Goal: Task Accomplishment & Management: Use online tool/utility

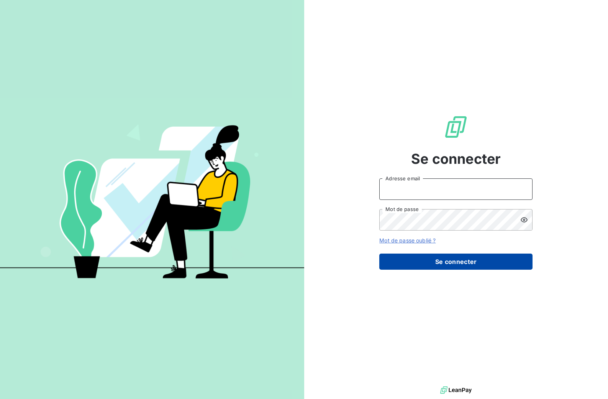
type input "[EMAIL_ADDRESS][DOMAIN_NAME]"
click at [460, 264] on button "Se connecter" at bounding box center [455, 261] width 153 height 16
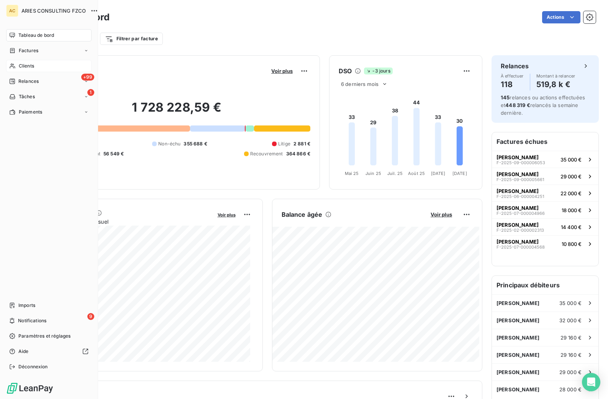
click at [23, 67] on span "Clients" at bounding box center [26, 65] width 15 height 7
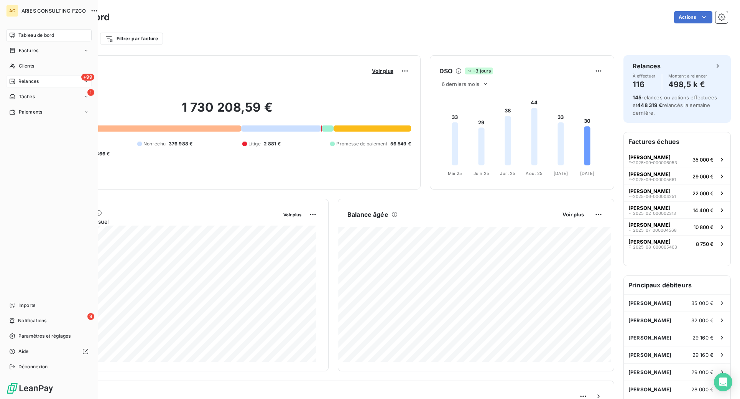
click at [17, 82] on div "Relances" at bounding box center [24, 81] width 30 height 7
click at [22, 95] on span "Tâches" at bounding box center [27, 96] width 16 height 7
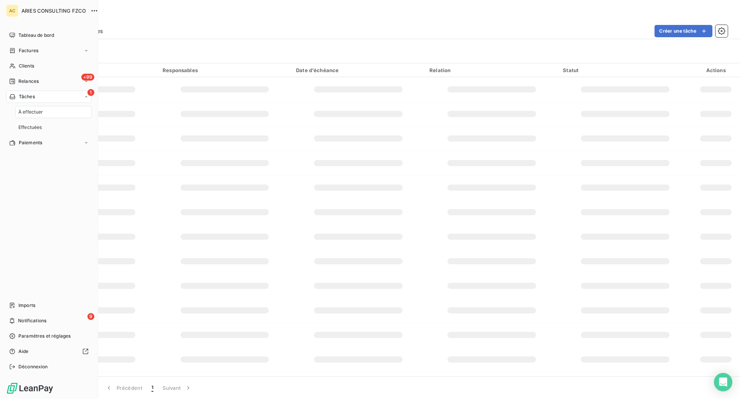
click at [42, 111] on span "À effectuer" at bounding box center [30, 111] width 25 height 7
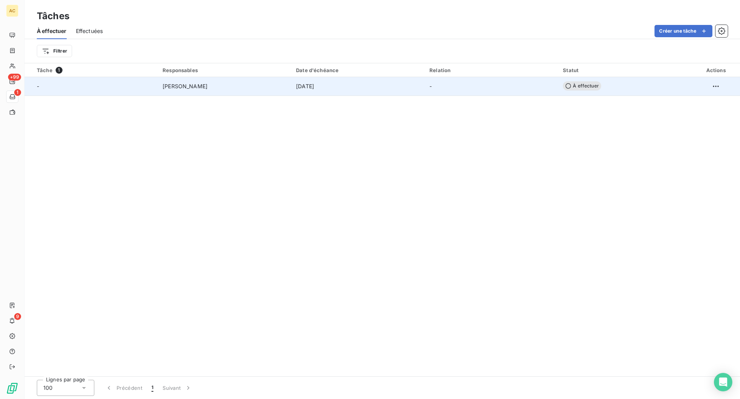
click at [350, 87] on div "[DATE]" at bounding box center [358, 86] width 124 height 8
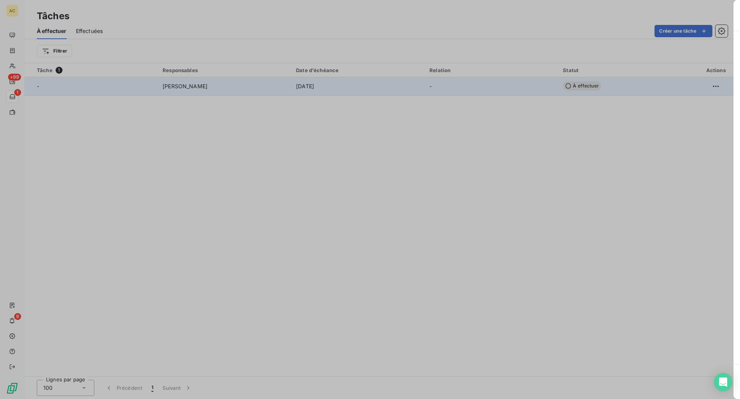
type input "[DATE]"
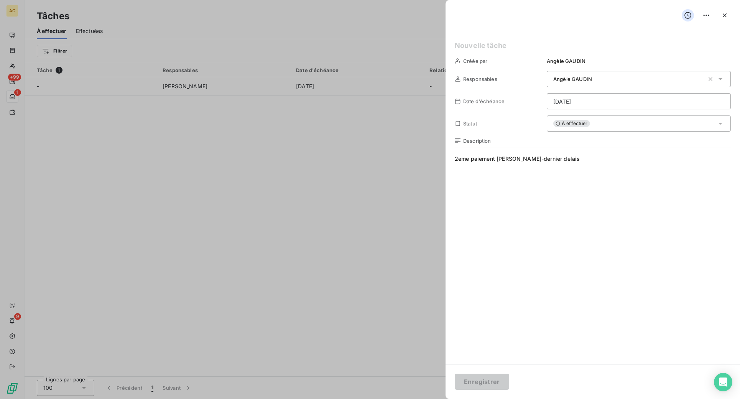
click at [336, 112] on div at bounding box center [370, 199] width 740 height 399
click at [724, 15] on icon "button" at bounding box center [724, 15] width 4 height 4
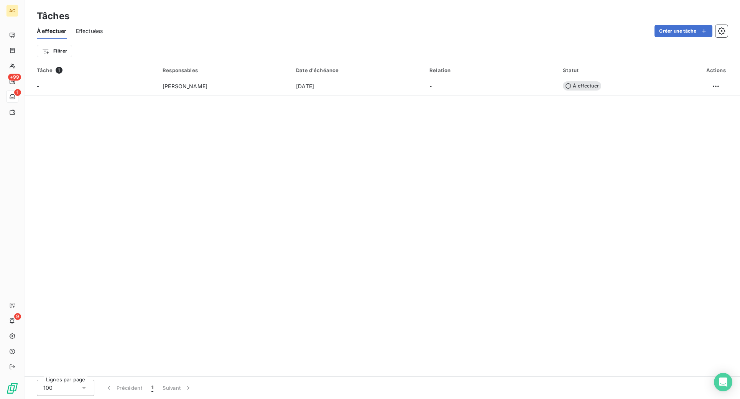
click at [203, 135] on div "Tâche 1 Responsables Date d'échéance Relation Statut Actions - [PERSON_NAME] [D…" at bounding box center [382, 219] width 715 height 313
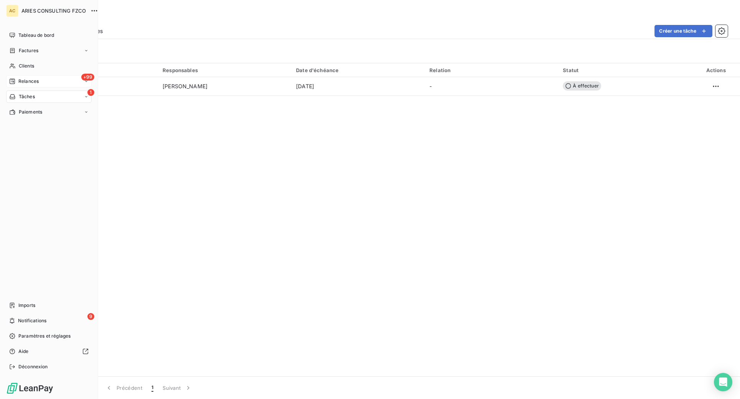
click at [19, 78] on span "Relances" at bounding box center [28, 81] width 20 height 7
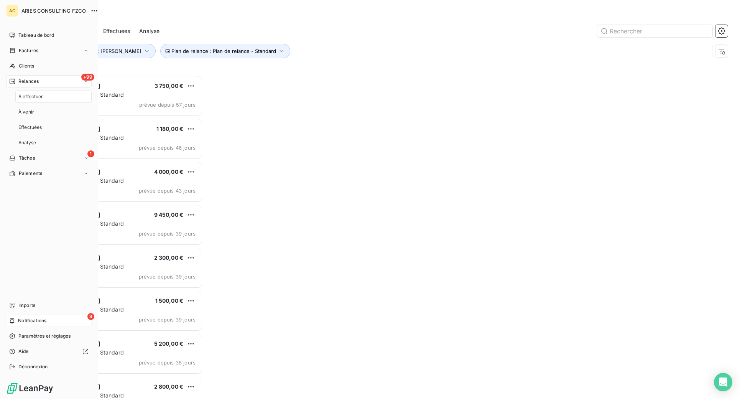
click at [30, 318] on span "Notifications" at bounding box center [32, 320] width 28 height 7
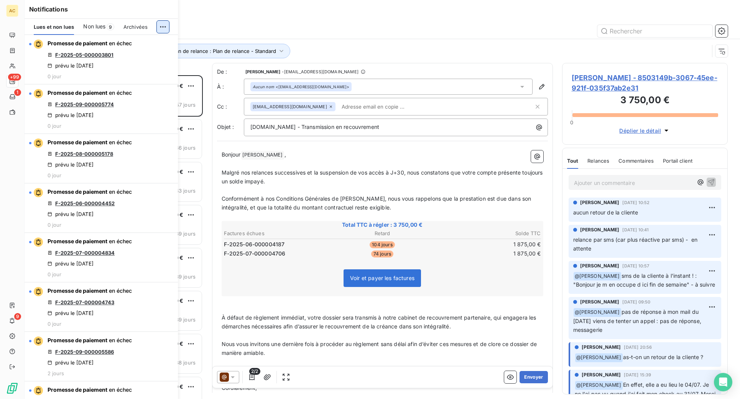
click at [166, 27] on html "AC +99 1 9 Relances À effectuer À venir Effectuées Analyse Plan de relance : Pl…" at bounding box center [370, 199] width 740 height 399
click at [131, 45] on div "Tout marquer comme lu" at bounding box center [111, 44] width 107 height 12
click at [210, 31] on div at bounding box center [448, 31] width 559 height 12
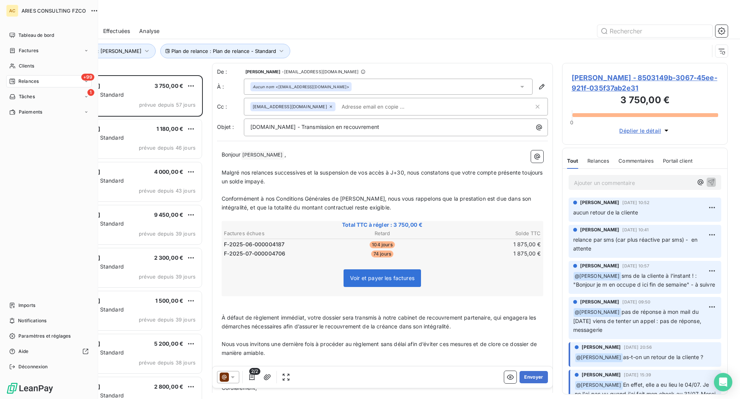
click at [25, 84] on span "Relances" at bounding box center [28, 81] width 20 height 7
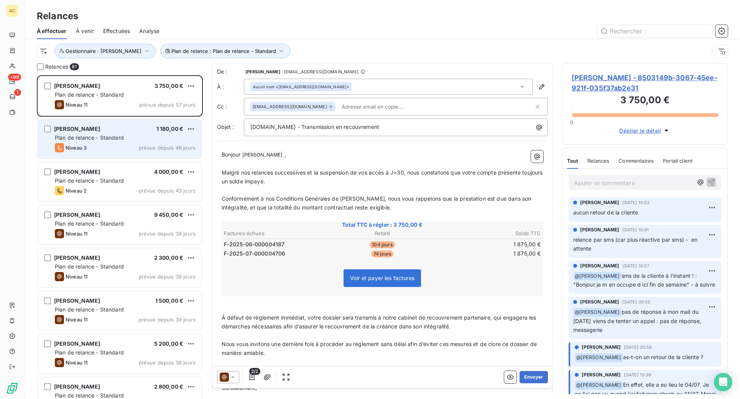
click at [115, 128] on div "[PERSON_NAME] 1 180,00 €" at bounding box center [125, 128] width 141 height 7
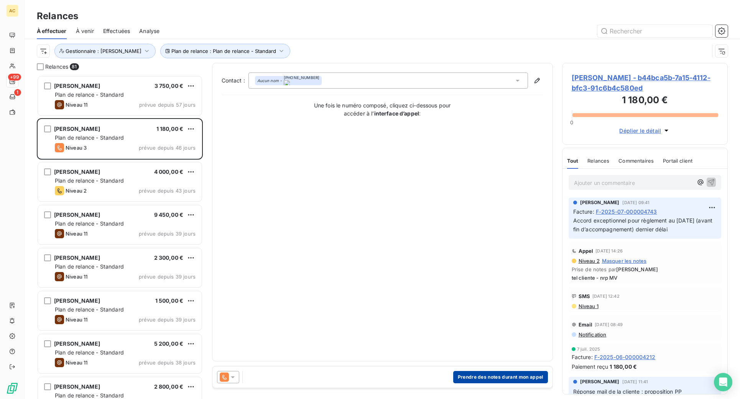
click at [490, 376] on button "Prendre des notes durant mon appel" at bounding box center [500, 377] width 95 height 12
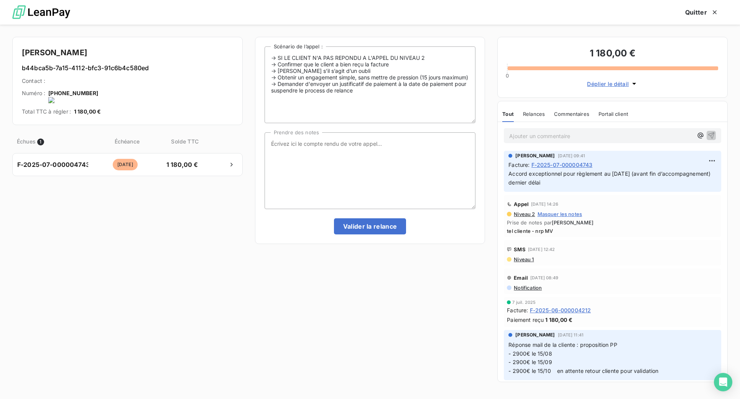
click at [100, 83] on onoff-telecom-ce-actions-button at bounding box center [100, 83] width 0 height 0
drag, startPoint x: 358, startPoint y: 171, endPoint x: 348, endPoint y: 160, distance: 14.4
click at [358, 171] on textarea "Prendre des notes" at bounding box center [369, 170] width 211 height 77
drag, startPoint x: 294, startPoint y: 144, endPoint x: 318, endPoint y: 176, distance: 39.9
click at [294, 144] on textarea "tel cliente nrp MV" at bounding box center [369, 170] width 211 height 77
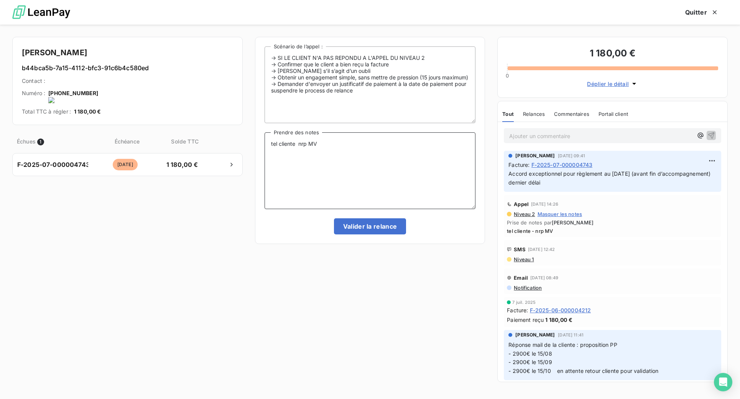
type textarea "tel cliente - nrp MV"
click at [366, 226] on button "Valider la relance" at bounding box center [370, 226] width 72 height 16
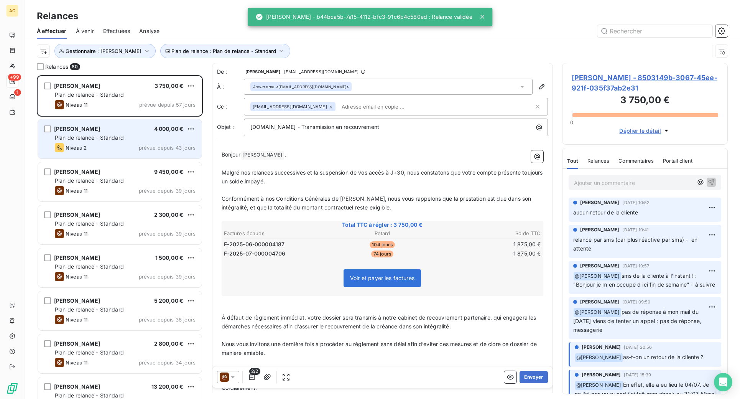
click at [113, 139] on span "Plan de relance - Standard" at bounding box center [89, 137] width 69 height 7
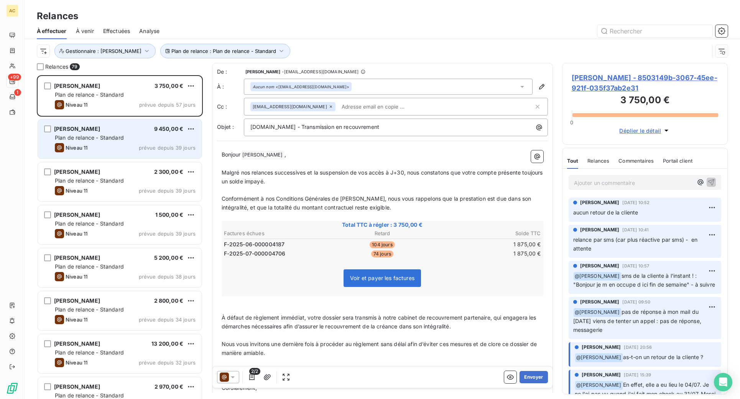
click at [139, 147] on span "prévue depuis 39 jours" at bounding box center [167, 147] width 57 height 6
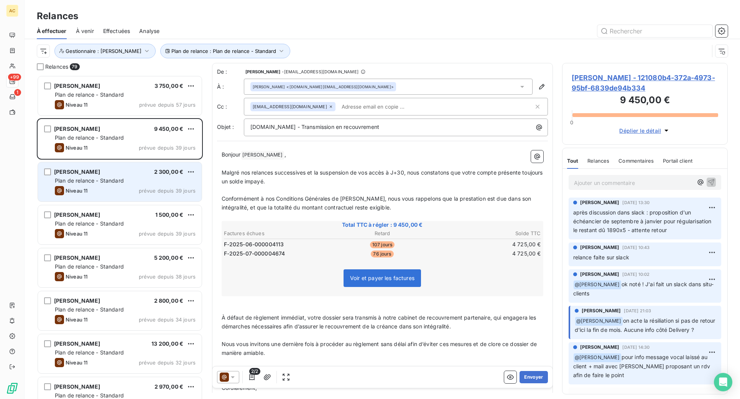
click at [138, 190] on div "Niveau 11 prévue depuis 39 jours" at bounding box center [125, 190] width 141 height 9
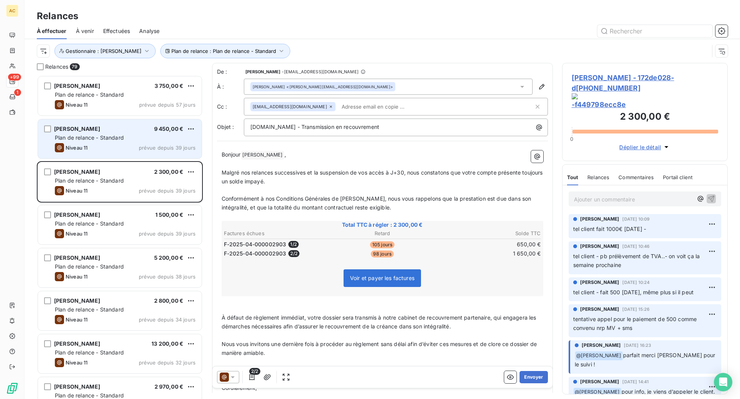
click at [136, 147] on div "Niveau 11 prévue depuis 39 jours" at bounding box center [125, 147] width 141 height 9
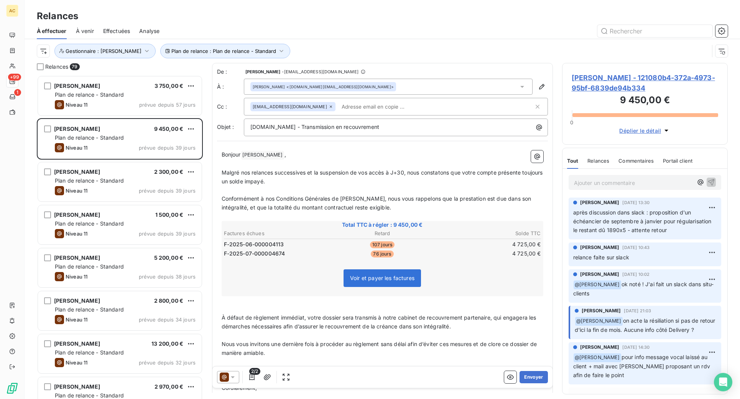
click at [616, 182] on p "Ajouter un commentaire ﻿" at bounding box center [633, 183] width 119 height 10
click at [708, 181] on icon "button" at bounding box center [711, 182] width 7 height 7
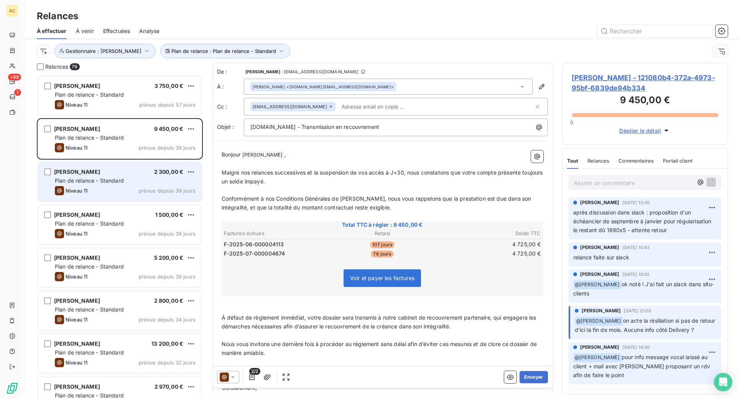
click at [113, 184] on div "[PERSON_NAME] 2 300,00 € Plan de relance - Standard Niveau 11 prévue depuis 39 …" at bounding box center [120, 181] width 164 height 39
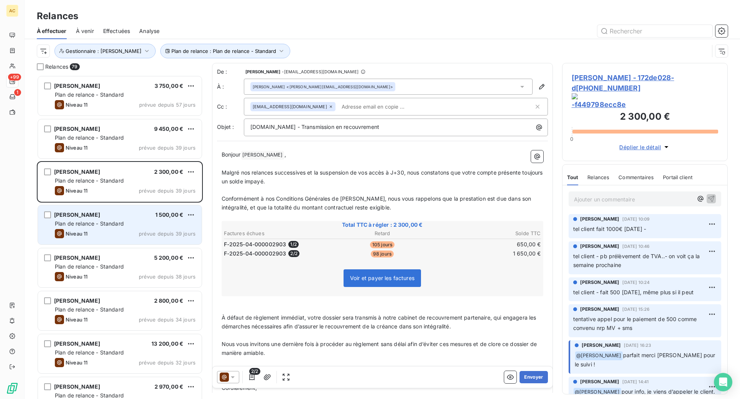
click at [132, 220] on div "Plan de relance - Standard" at bounding box center [125, 224] width 141 height 8
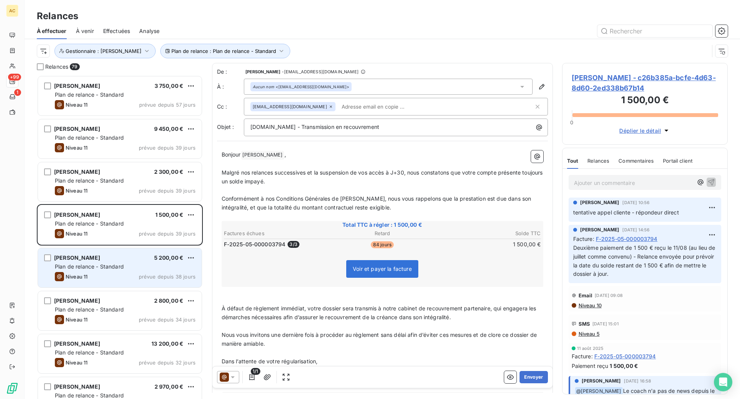
click at [151, 272] on div "Niveau 11 prévue depuis 38 jours" at bounding box center [125, 276] width 141 height 9
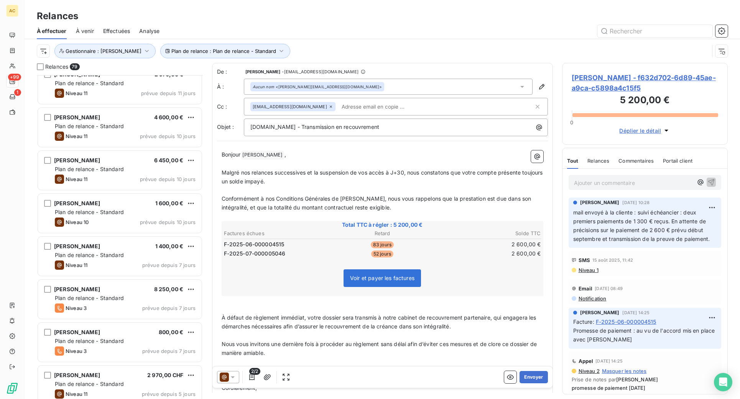
scroll to position [1118, 0]
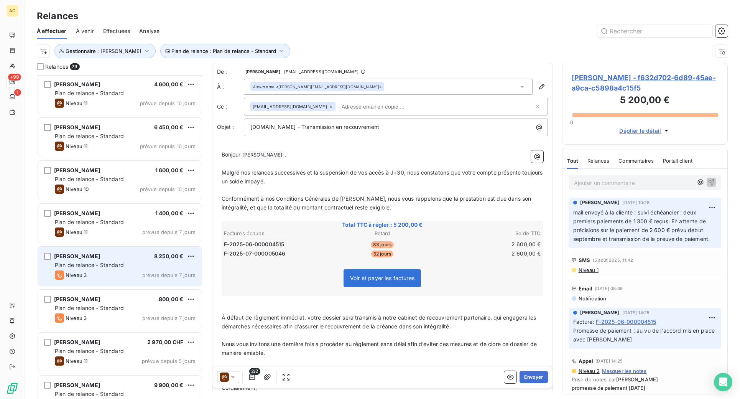
click at [121, 265] on span "Plan de relance - Standard" at bounding box center [89, 264] width 69 height 7
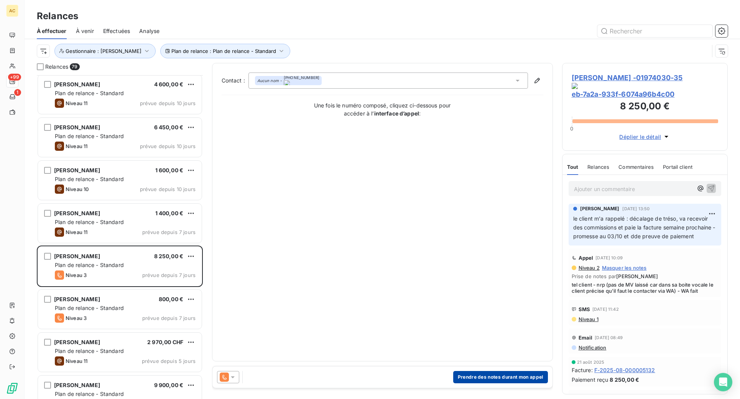
click at [474, 378] on button "Prendre des notes durant mon appel" at bounding box center [500, 377] width 95 height 12
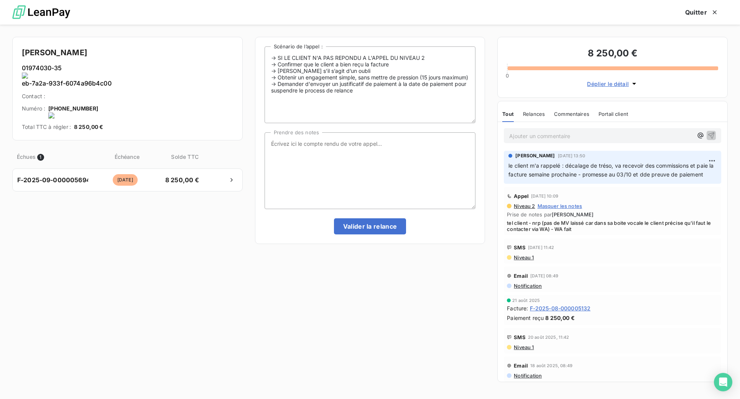
click at [102, 83] on onoff-telecom-ce-actions-button at bounding box center [102, 83] width 0 height 0
click at [329, 153] on textarea "Prendre des notes" at bounding box center [369, 170] width 211 height 77
type textarea "relance WA - attente retour"
click at [365, 226] on button "Valider la relance" at bounding box center [370, 226] width 72 height 16
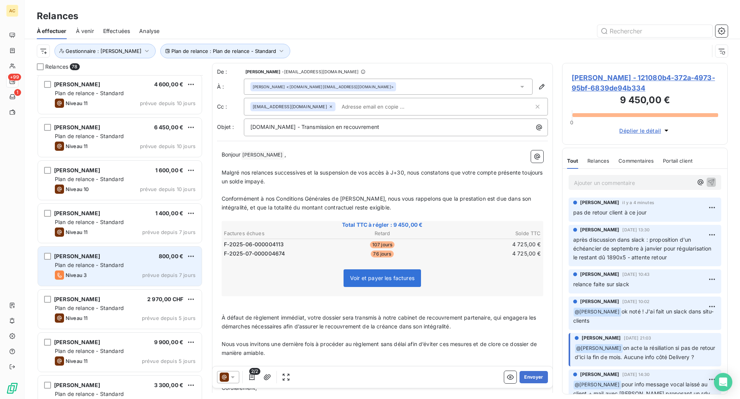
click at [132, 271] on div "Niveau 3 prévue depuis 7 jours" at bounding box center [125, 274] width 141 height 9
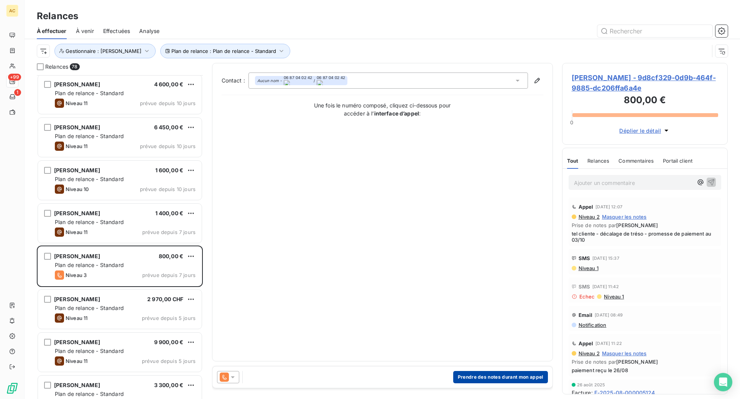
click at [476, 379] on button "Prendre des notes durant mon appel" at bounding box center [500, 377] width 95 height 12
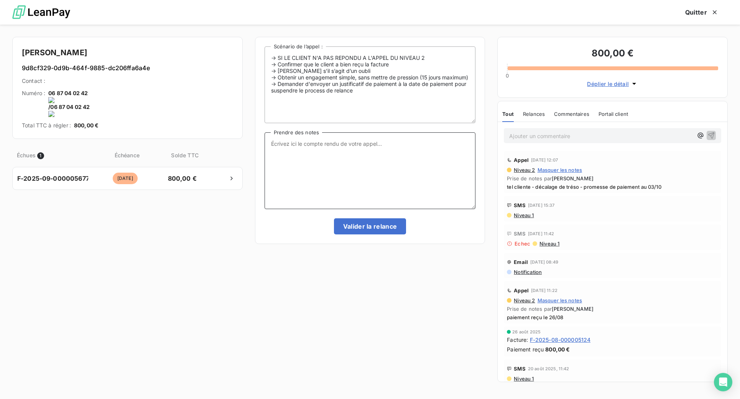
click at [421, 167] on textarea "Prendre des notes" at bounding box center [369, 170] width 211 height 77
click at [300, 144] on textarea "ok [PERSON_NAME] bien reçu dans PL" at bounding box center [369, 170] width 211 height 77
click at [389, 143] on textarea "ok paiement bien reçu dans PL" at bounding box center [369, 170] width 211 height 77
type textarea "ok paiement bien reçu dans PL"
click at [381, 227] on button "Valider la relance" at bounding box center [370, 226] width 72 height 16
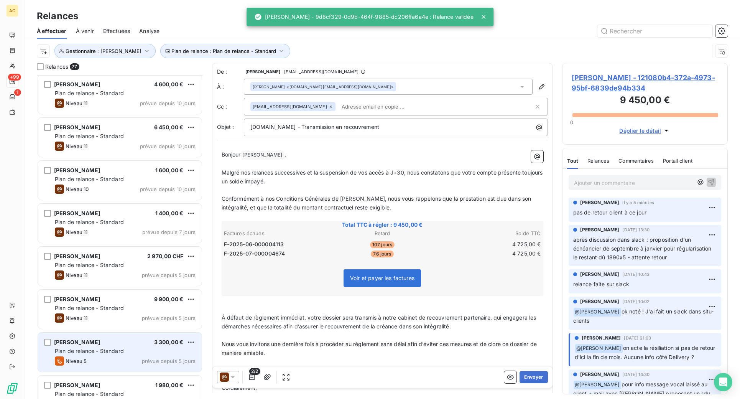
click at [137, 340] on div "[PERSON_NAME] 3 300,00 €" at bounding box center [125, 341] width 141 height 7
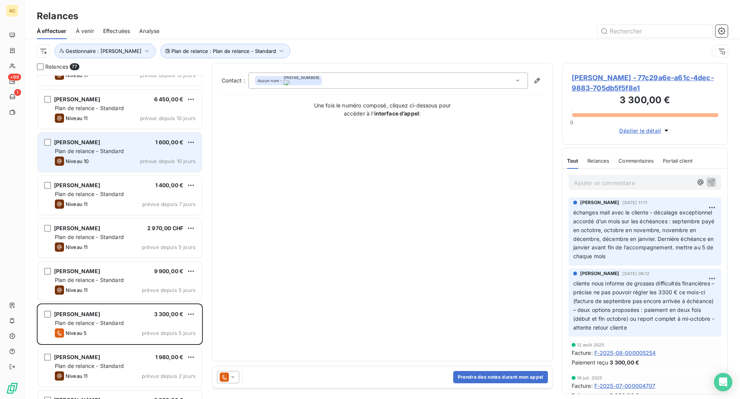
scroll to position [1147, 0]
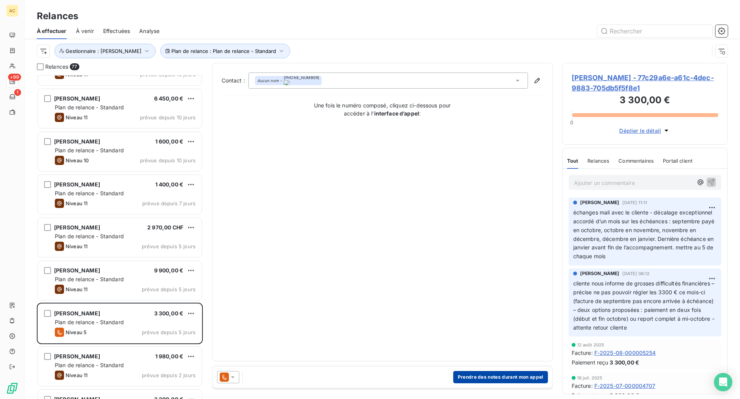
click at [491, 374] on button "Prendre des notes durant mon appel" at bounding box center [500, 377] width 95 height 12
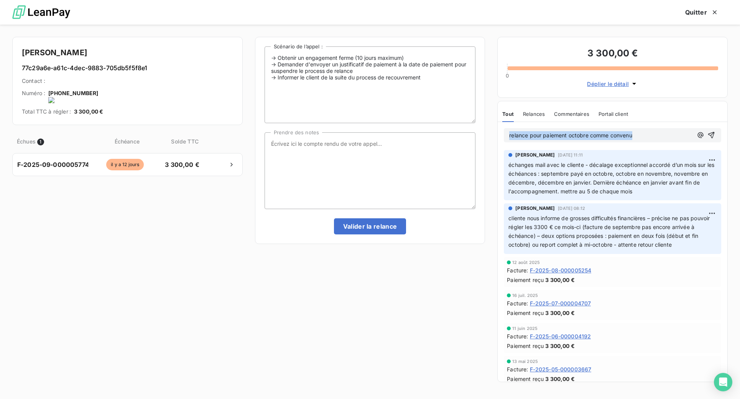
drag, startPoint x: 625, startPoint y: 138, endPoint x: 481, endPoint y: 116, distance: 145.7
click at [479, 115] on div "[PERSON_NAME] 77c29a6e-a61c-4dec-9883-705db5f5f8e1 Contact : Numéro : [PHONE_NU…" at bounding box center [370, 212] width 740 height 374
click at [340, 154] on textarea "Prendre des notes" at bounding box center [369, 170] width 211 height 77
paste textarea "relance pour paiement octobre comme convenu"
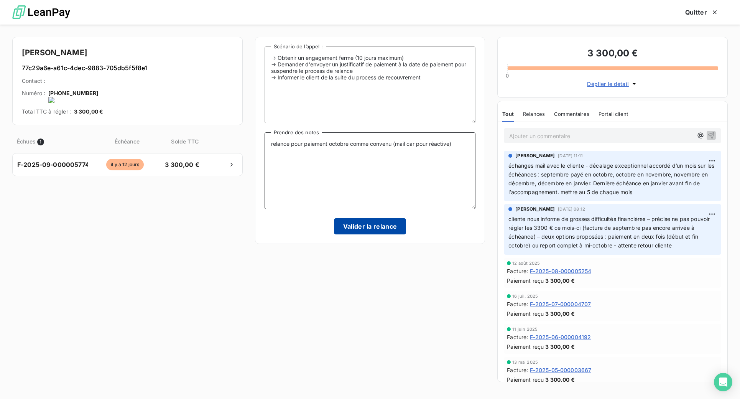
type textarea "relance pour paiement octobre comme convenu (mail car pour réactive)"
click at [373, 226] on button "Valider la relance" at bounding box center [370, 226] width 72 height 16
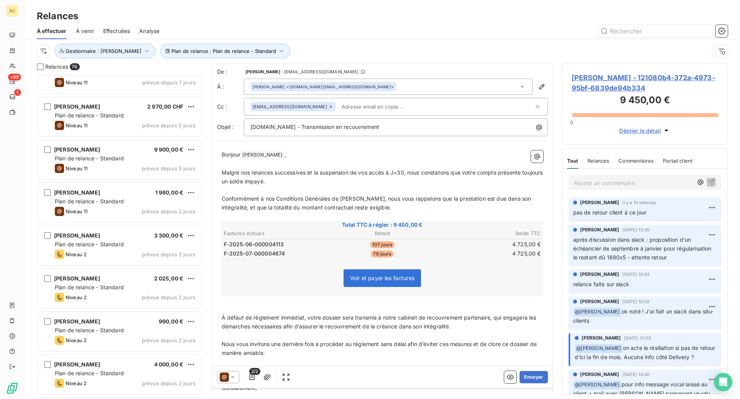
scroll to position [1260, 0]
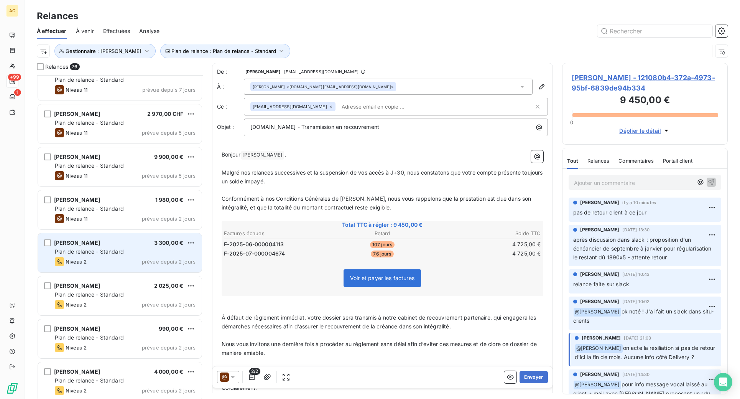
click at [118, 246] on div "[PERSON_NAME] 3 300,00 € Plan de relance - Standard Niveau 2 prévue depuis 2 jo…" at bounding box center [120, 252] width 164 height 39
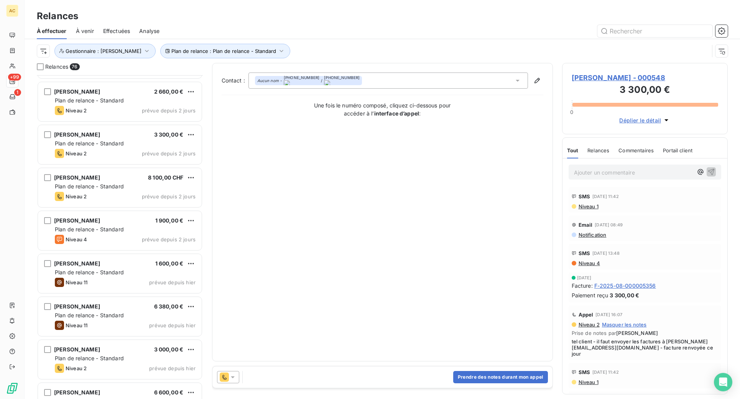
scroll to position [1636, 0]
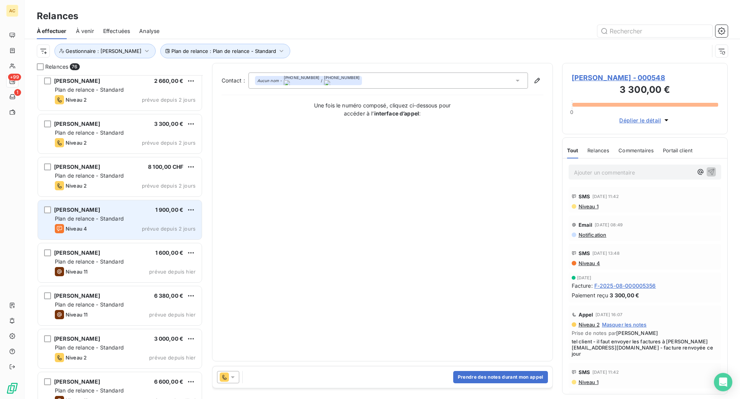
click at [118, 222] on div "Plan de relance - Standard" at bounding box center [125, 219] width 141 height 8
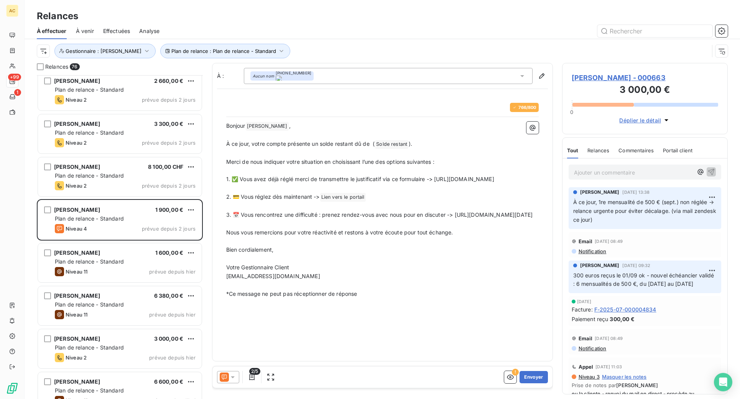
scroll to position [318, 160]
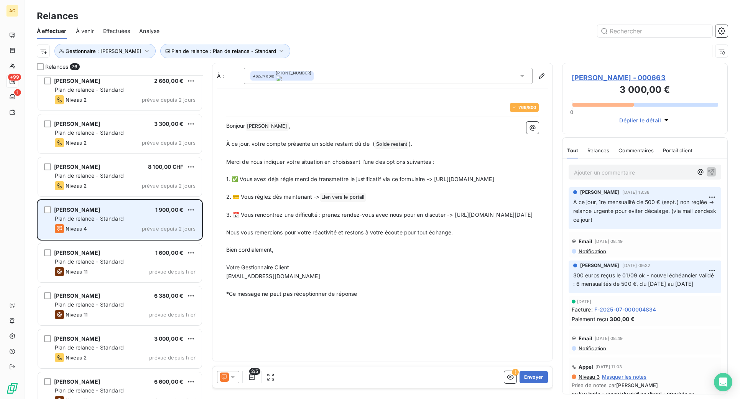
drag, startPoint x: 435, startPoint y: 233, endPoint x: 200, endPoint y: 233, distance: 234.9
click at [200, 233] on div "Relances 76 [PERSON_NAME] 6 750,00 € Plan de relance - Standard Niveau 2 prévue…" at bounding box center [382, 231] width 715 height 336
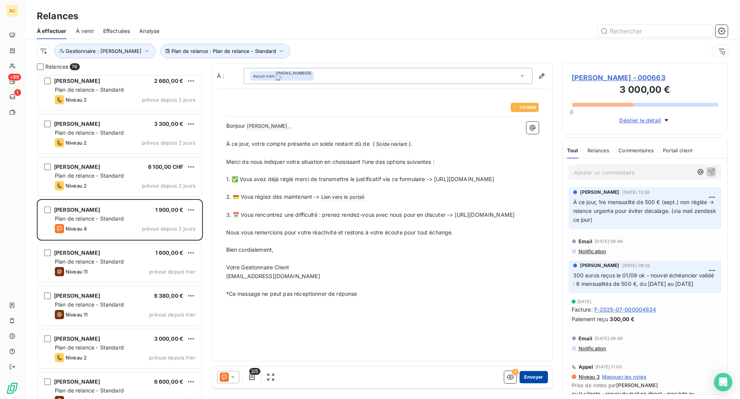
click at [530, 378] on button "Envoyer" at bounding box center [533, 377] width 28 height 12
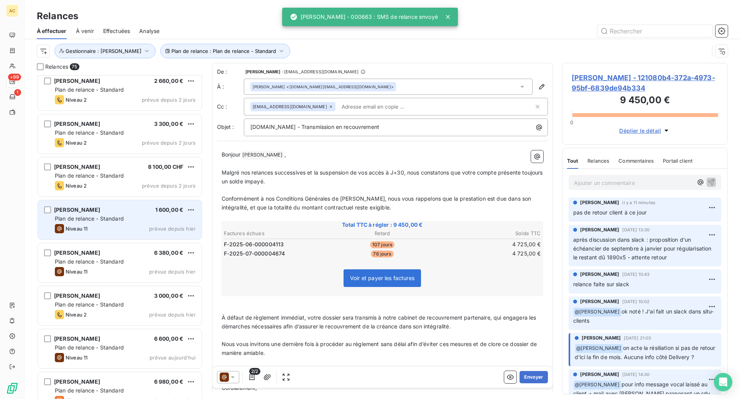
click at [134, 225] on div "Niveau 11 prévue depuis [DATE]" at bounding box center [125, 228] width 141 height 9
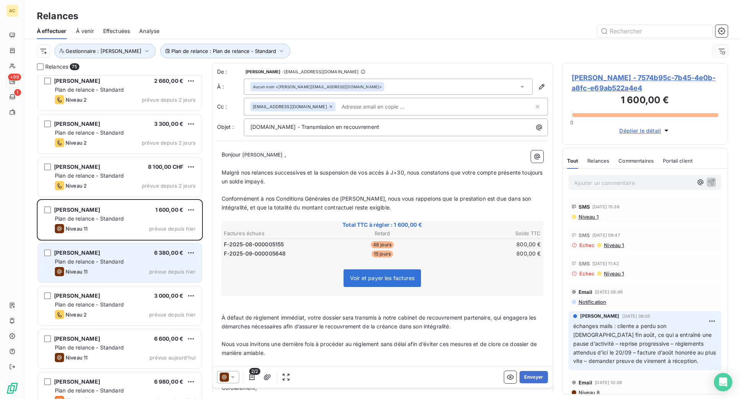
click at [131, 254] on div "[PERSON_NAME] 6 380,00 €" at bounding box center [125, 252] width 141 height 7
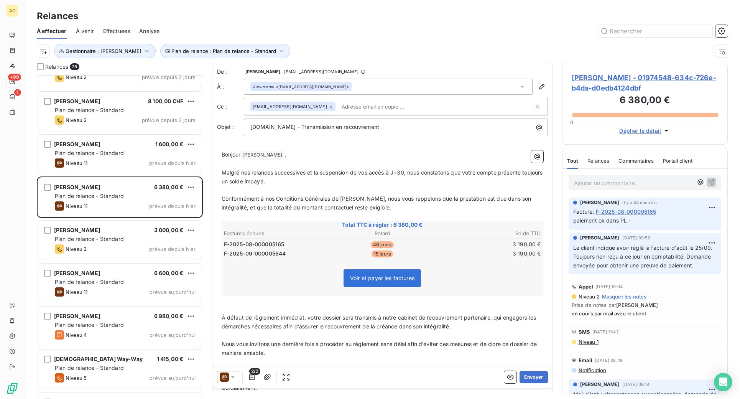
scroll to position [1713, 0]
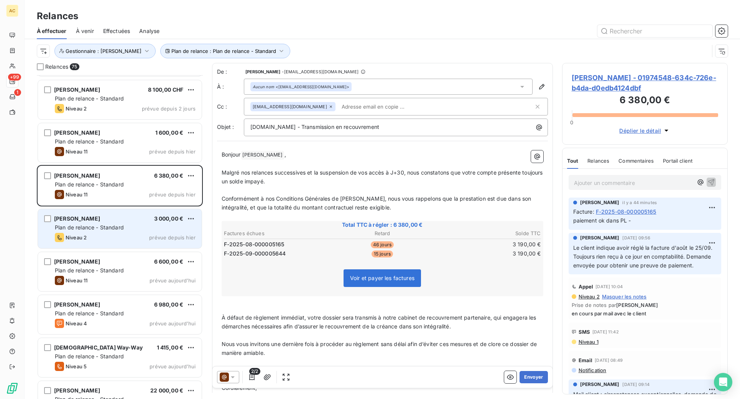
click at [136, 233] on div "Niveau 2 prévue depuis [DATE]" at bounding box center [125, 237] width 141 height 9
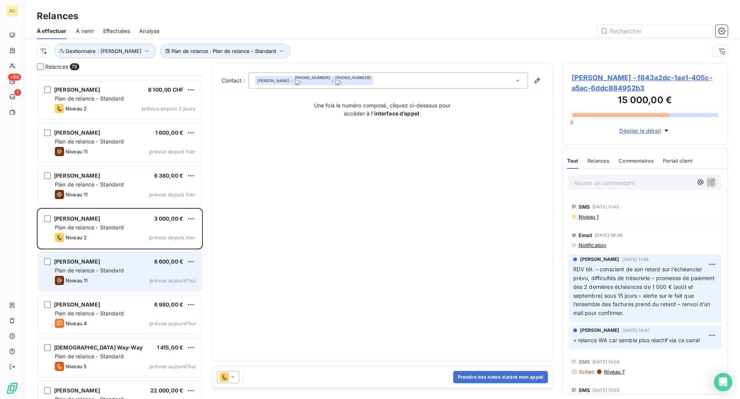
click at [135, 279] on div "Niveau 11 prévue [DATE]" at bounding box center [125, 280] width 141 height 9
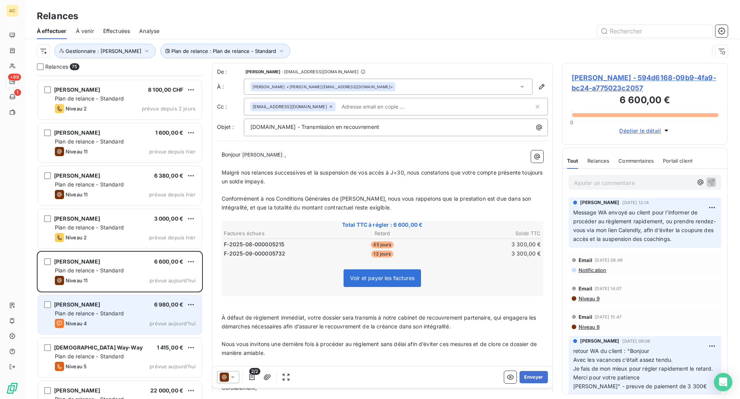
click at [126, 315] on div "Plan de relance - Standard" at bounding box center [125, 313] width 141 height 8
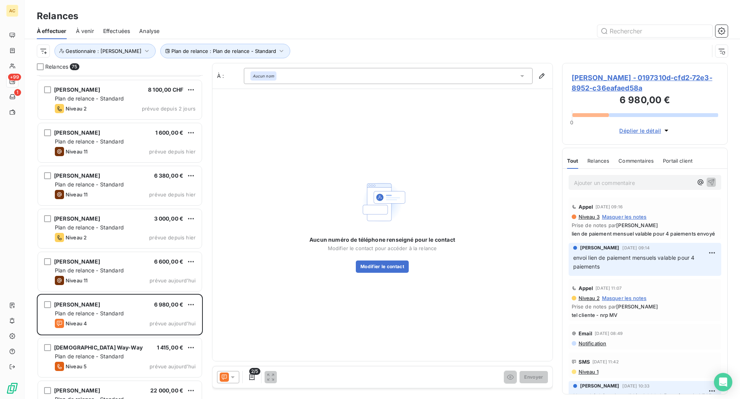
click at [587, 185] on p "Ajouter un commentaire ﻿" at bounding box center [633, 183] width 119 height 10
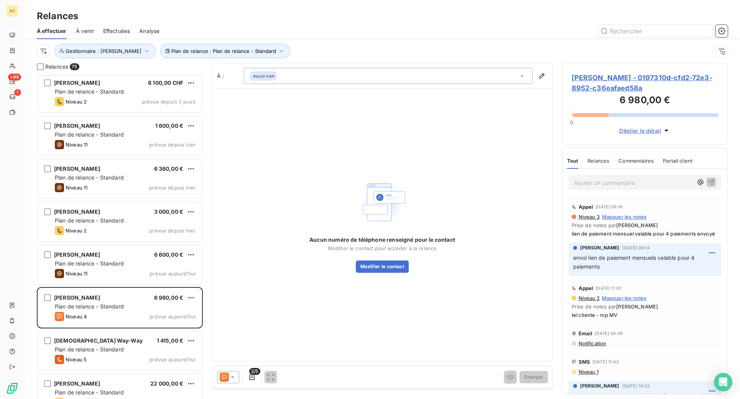
scroll to position [1731, 0]
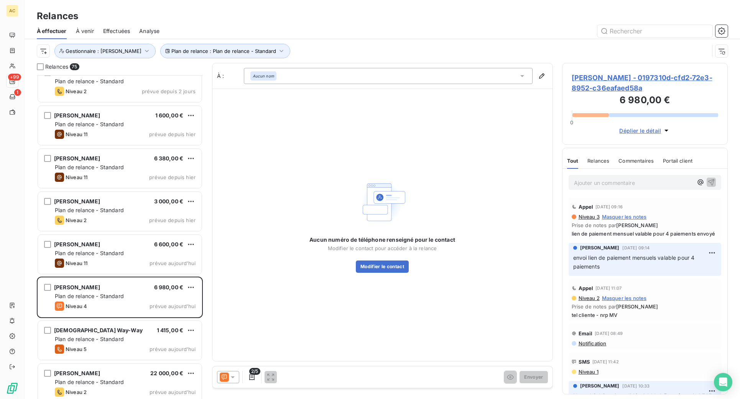
click at [615, 186] on p "Ajouter un commentaire ﻿" at bounding box center [633, 183] width 119 height 10
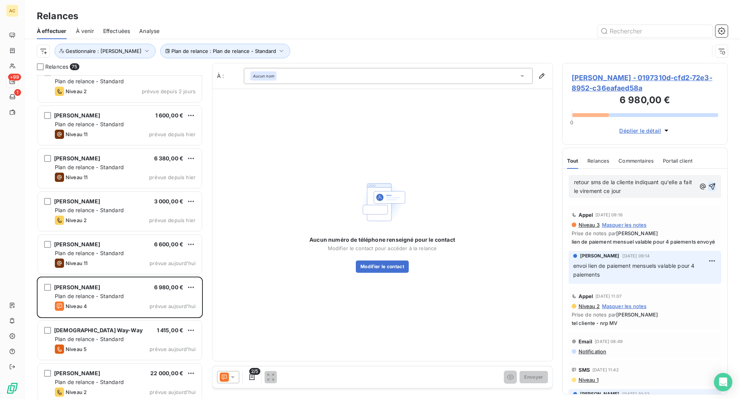
click at [708, 186] on icon "button" at bounding box center [712, 186] width 8 height 8
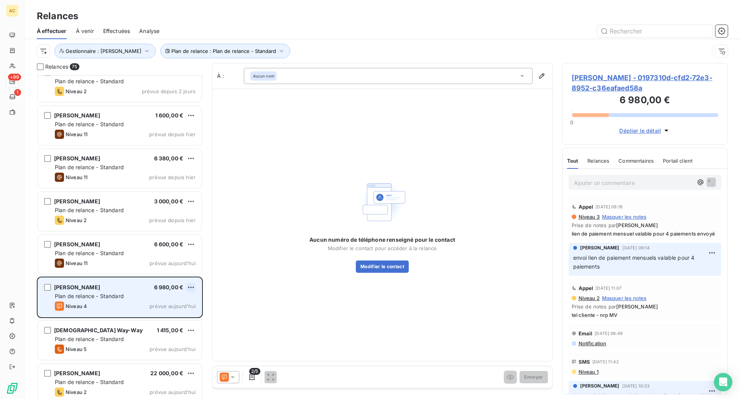
click at [190, 287] on html "AC +99 1 Relances À effectuer À venir Effectuées Analyse Plan de relance : Plan…" at bounding box center [370, 199] width 740 height 399
click at [167, 317] on div "Passer cette action" at bounding box center [157, 316] width 69 height 12
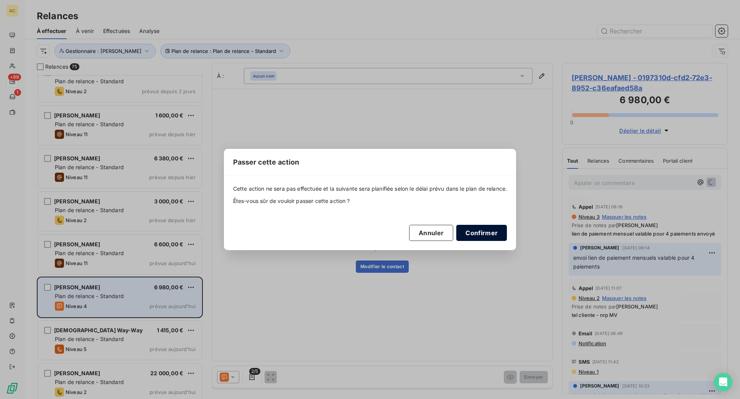
click at [487, 233] on button "Confirmer" at bounding box center [481, 233] width 51 height 16
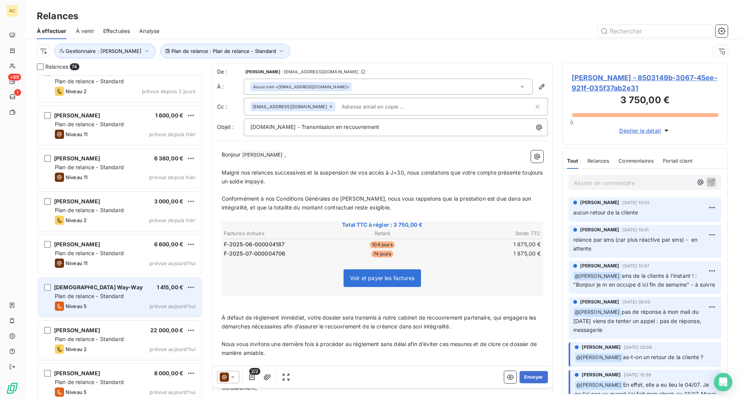
click at [97, 299] on div "Plan de relance - Standard" at bounding box center [125, 296] width 141 height 8
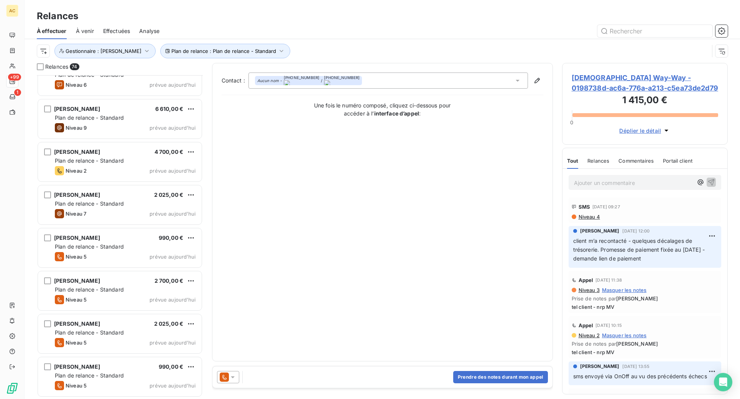
scroll to position [2853, 0]
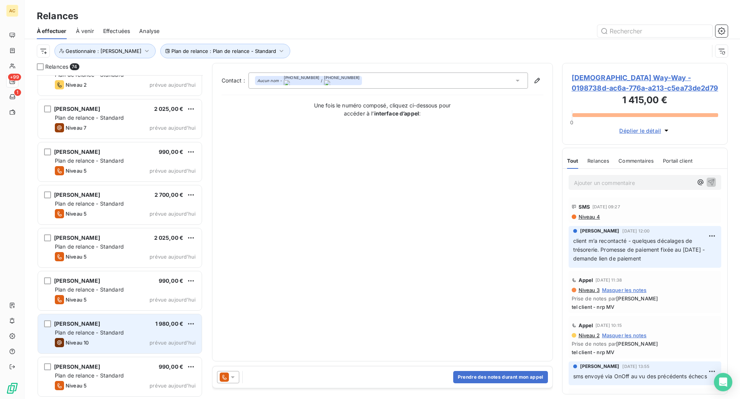
click at [118, 341] on div "Niveau 10 prévue [DATE]" at bounding box center [125, 342] width 141 height 9
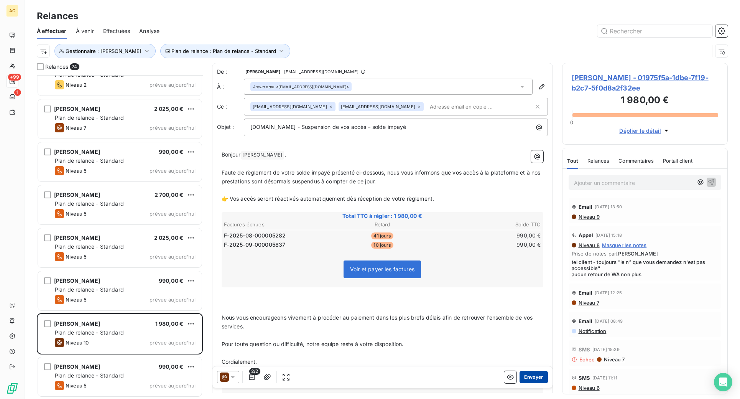
click at [529, 376] on button "Envoyer" at bounding box center [533, 377] width 28 height 12
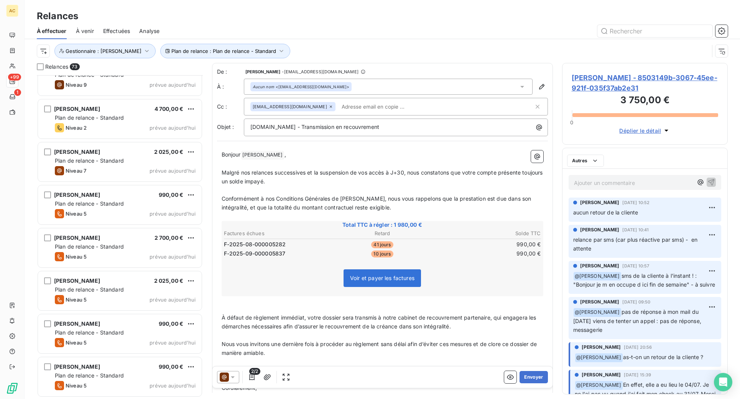
scroll to position [2810, 0]
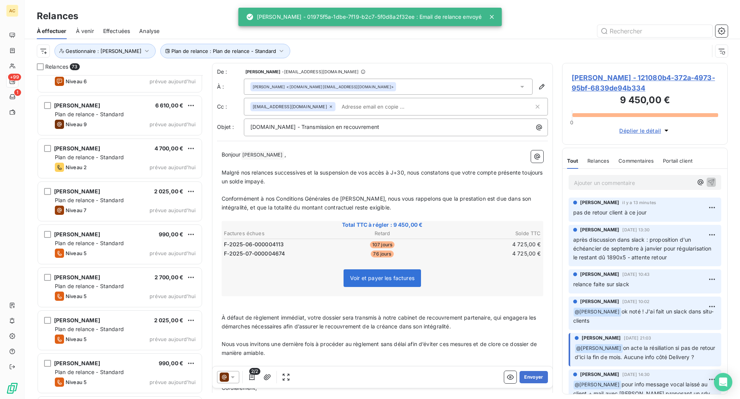
scroll to position [2769, 0]
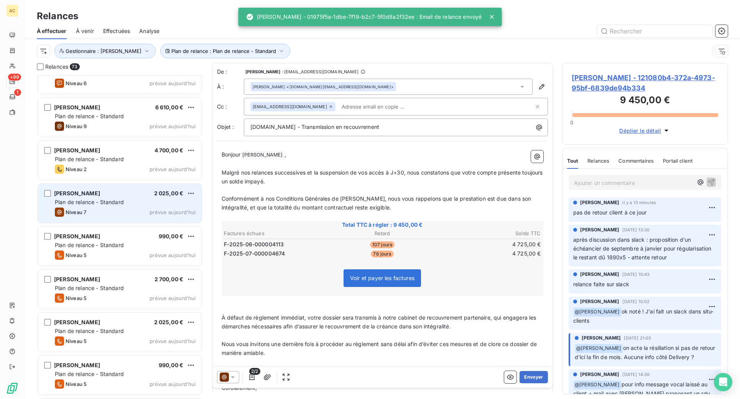
click at [127, 201] on div "Plan de relance - Standard" at bounding box center [125, 202] width 141 height 8
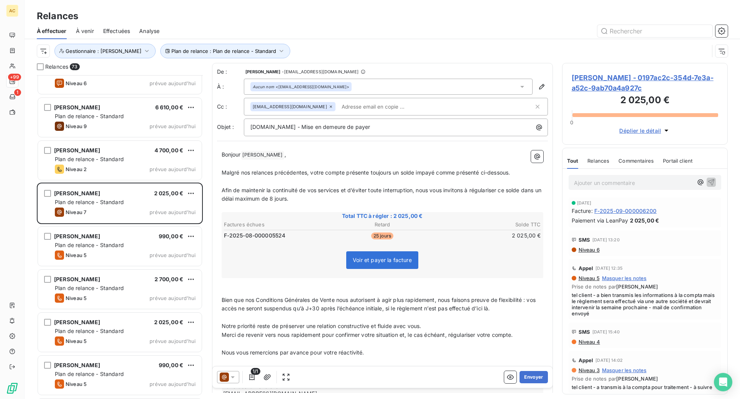
click at [606, 186] on p "Ajouter un commentaire ﻿" at bounding box center [633, 183] width 119 height 10
click at [642, 189] on div "paiement ok - nouveau retard à date +" at bounding box center [644, 182] width 153 height 14
drag, startPoint x: 611, startPoint y: 183, endPoint x: 675, endPoint y: 185, distance: 63.6
click at [675, 185] on p "paiement ok - nouveau retard à date +" at bounding box center [633, 182] width 119 height 9
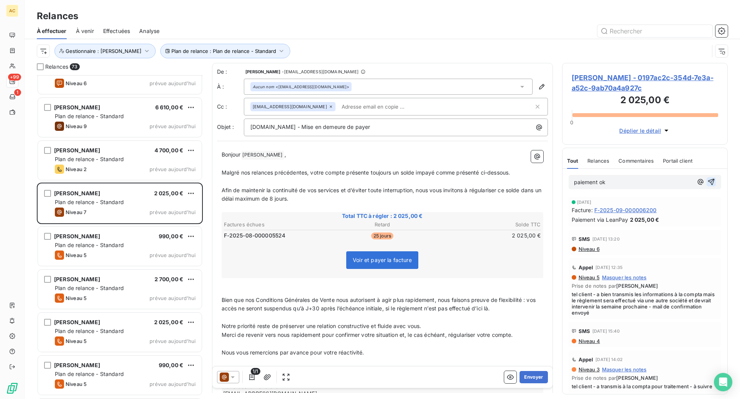
click at [708, 182] on icon "button" at bounding box center [711, 182] width 7 height 7
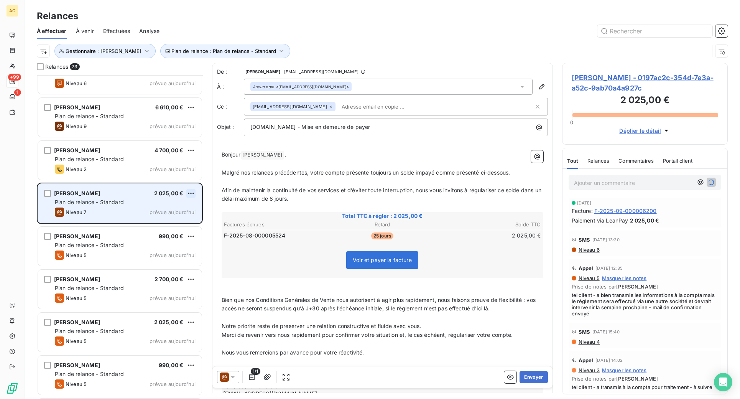
click at [194, 194] on html "AC +99 1 Relances À effectuer À venir Effectuées Analyse Plan de relance : Plan…" at bounding box center [370, 199] width 740 height 399
click at [167, 222] on div "Passer cette action" at bounding box center [157, 222] width 69 height 12
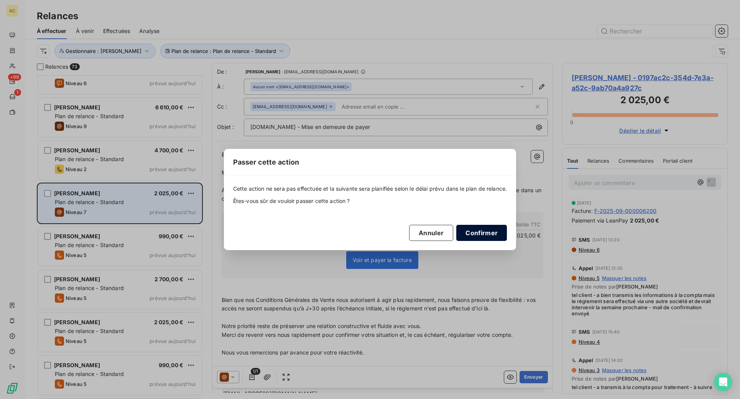
click at [476, 233] on button "Confirmer" at bounding box center [481, 233] width 51 height 16
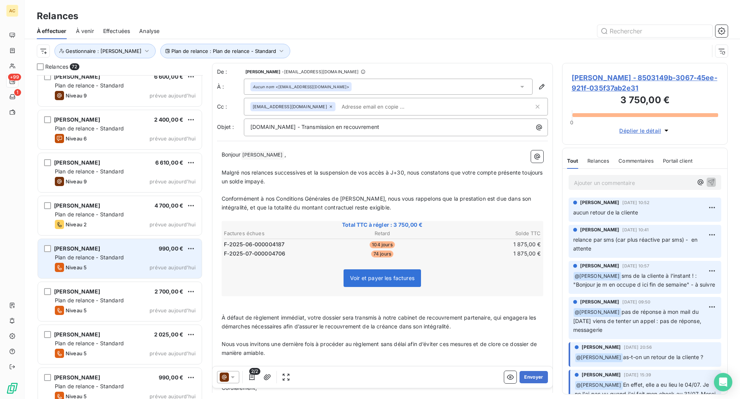
scroll to position [2704, 0]
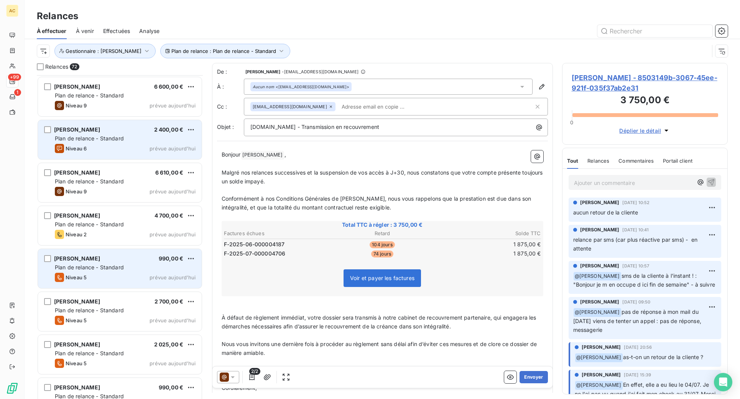
click at [109, 141] on span "Plan de relance - Standard" at bounding box center [89, 138] width 69 height 7
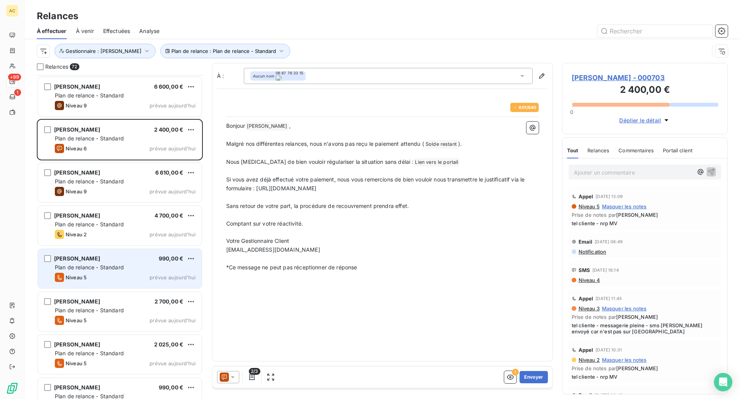
click at [456, 208] on p "Sans retour de votre part, la procédure de recouvrement prendra effet." at bounding box center [382, 206] width 312 height 9
click at [533, 374] on button "Envoyer" at bounding box center [533, 377] width 28 height 12
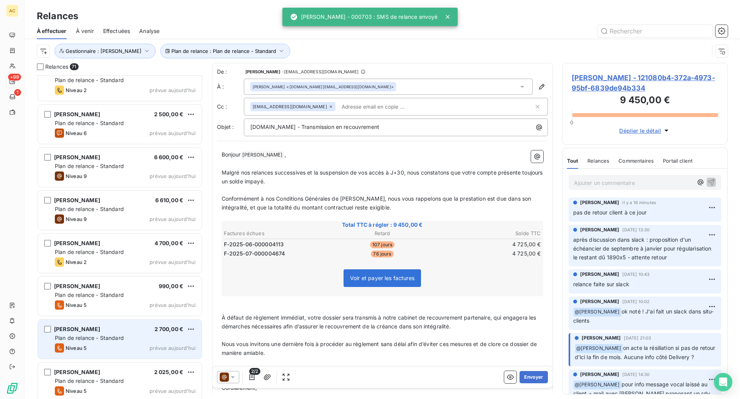
scroll to position [2614, 0]
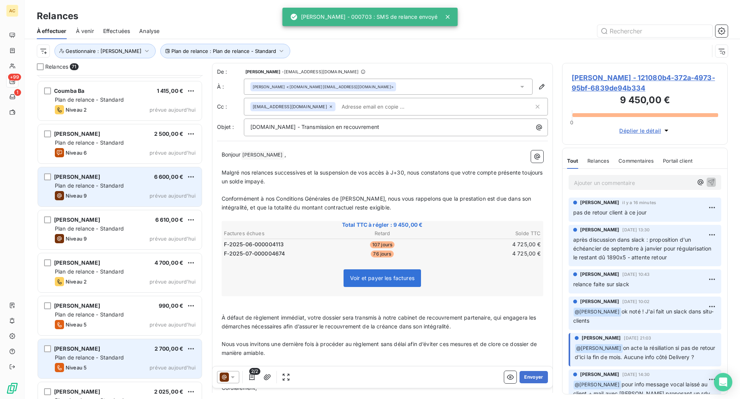
click at [113, 191] on div "Niveau 9 prévue [DATE]" at bounding box center [125, 195] width 141 height 9
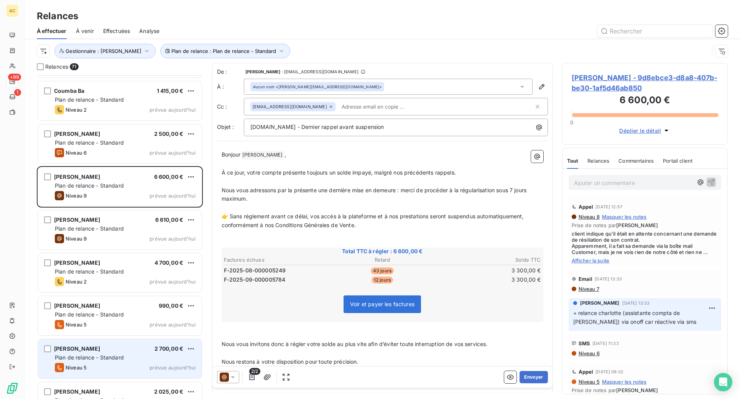
click at [596, 262] on span "Afficher la suite" at bounding box center [644, 260] width 147 height 6
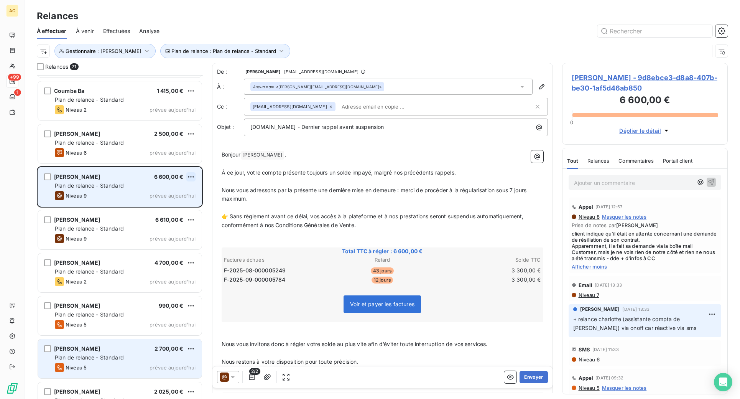
click at [189, 176] on html "AC +99 1 Relances À effectuer À venir Effectuées Analyse Plan de relance : Plan…" at bounding box center [370, 199] width 740 height 399
click at [170, 192] on div "Replanifier cette action" at bounding box center [157, 192] width 69 height 12
select select "9"
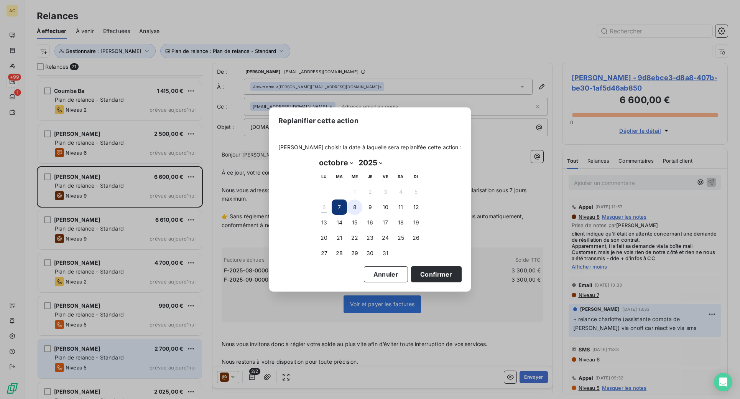
click at [356, 209] on button "8" at bounding box center [354, 206] width 15 height 15
click at [416, 275] on button "Confirmer" at bounding box center [436, 274] width 51 height 16
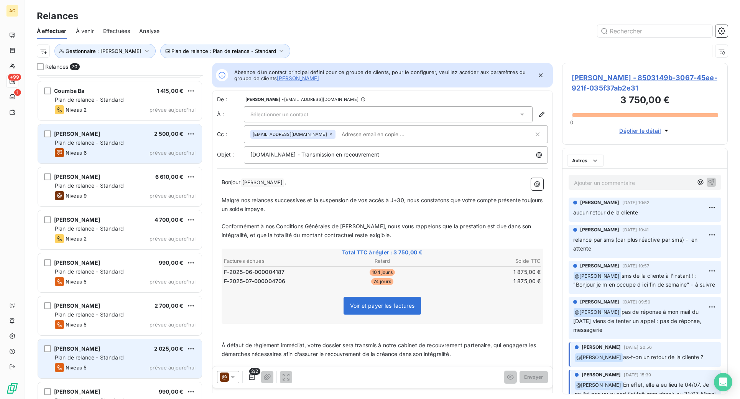
click at [139, 154] on div "Niveau 6 prévue [DATE]" at bounding box center [125, 152] width 141 height 9
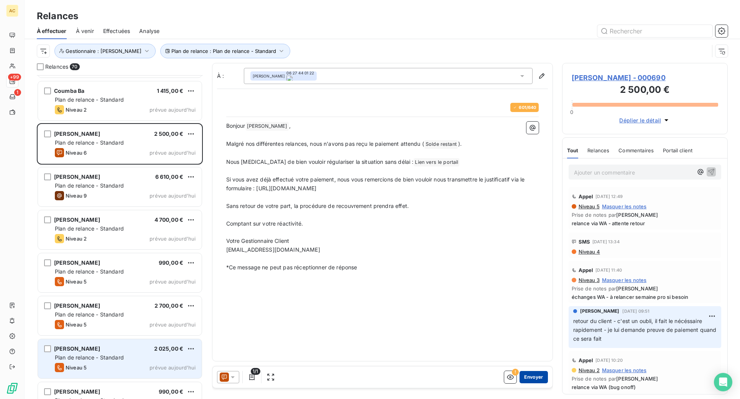
click at [535, 376] on button "Envoyer" at bounding box center [533, 377] width 28 height 12
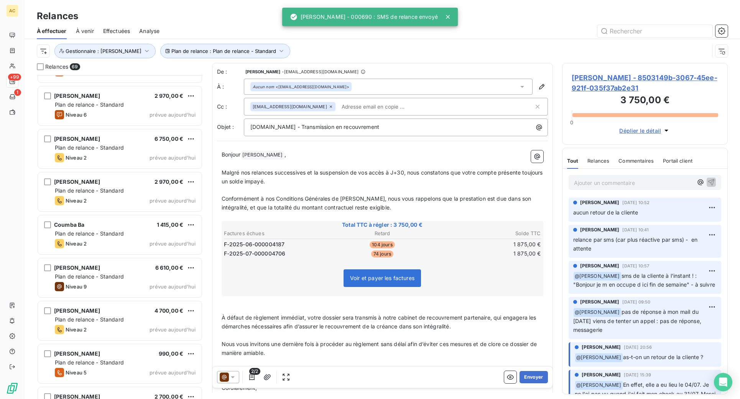
scroll to position [2479, 0]
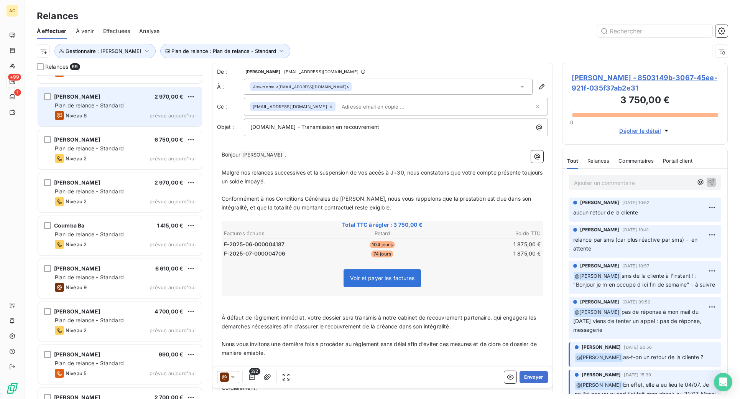
click at [142, 114] on div "Niveau 6 prévue [DATE]" at bounding box center [125, 115] width 141 height 9
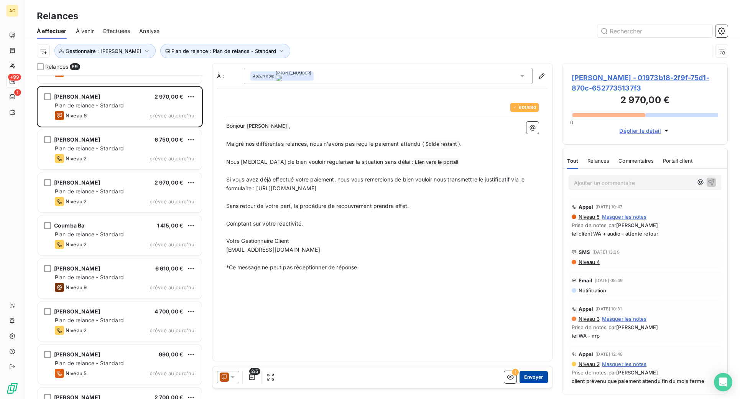
click at [533, 376] on button "Envoyer" at bounding box center [533, 377] width 28 height 12
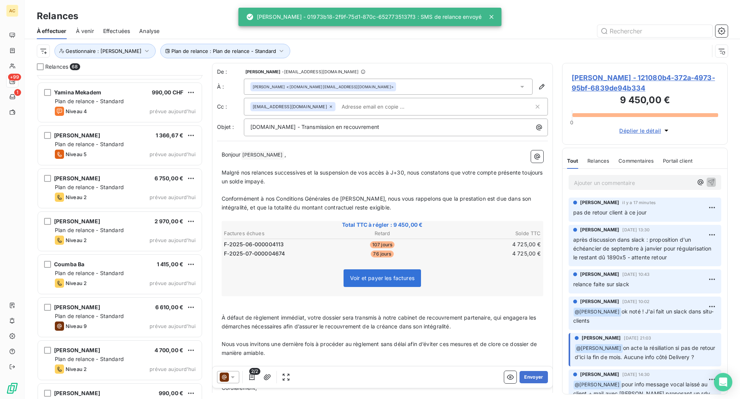
scroll to position [2392, 0]
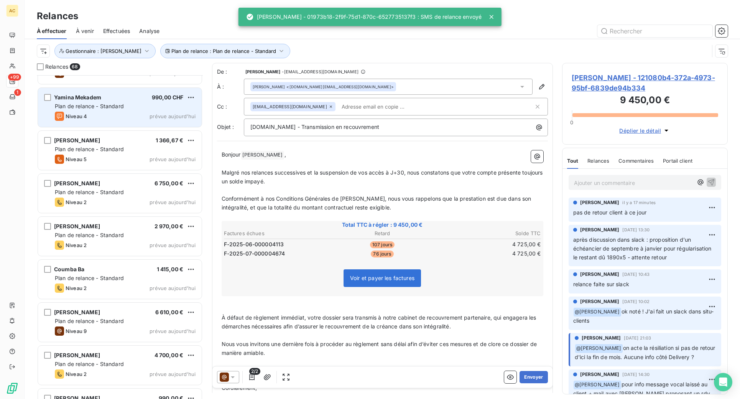
click at [116, 113] on div "Niveau 4 prévue aujourd’hui" at bounding box center [125, 116] width 141 height 9
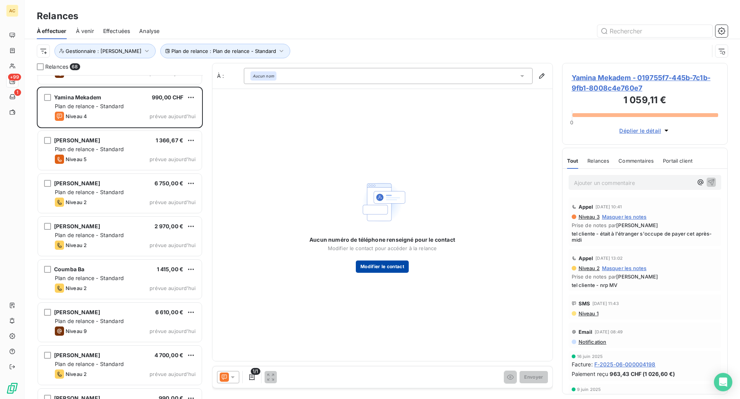
click at [375, 265] on button "Modifier le contact" at bounding box center [382, 266] width 53 height 12
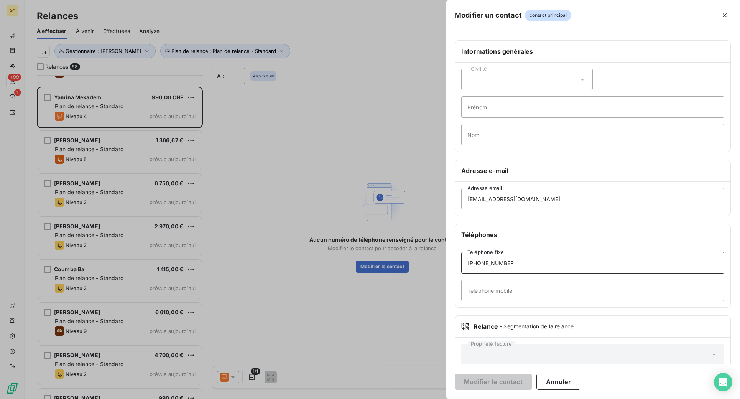
drag, startPoint x: 516, startPoint y: 263, endPoint x: 414, endPoint y: 263, distance: 102.3
click at [414, 398] on div "Modifier un contact contact principal Informations générales Civilité Prénom No…" at bounding box center [370, 399] width 740 height 0
click at [487, 286] on input "Téléphone mobile" at bounding box center [592, 289] width 263 height 21
paste input "[PHONE_NUMBER]"
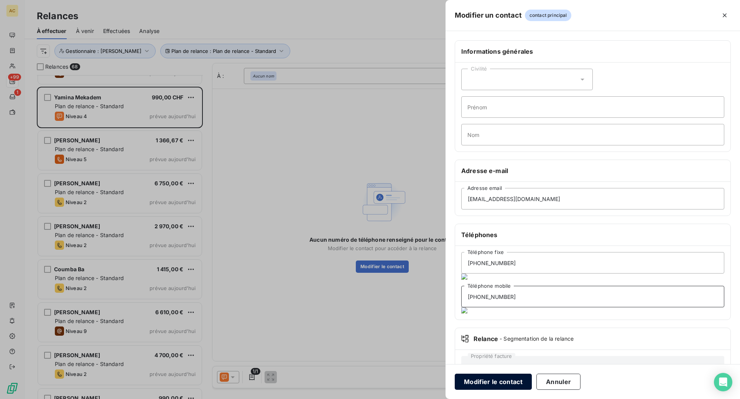
type input "[PHONE_NUMBER]"
click at [496, 382] on button "Modifier le contact" at bounding box center [493, 381] width 77 height 16
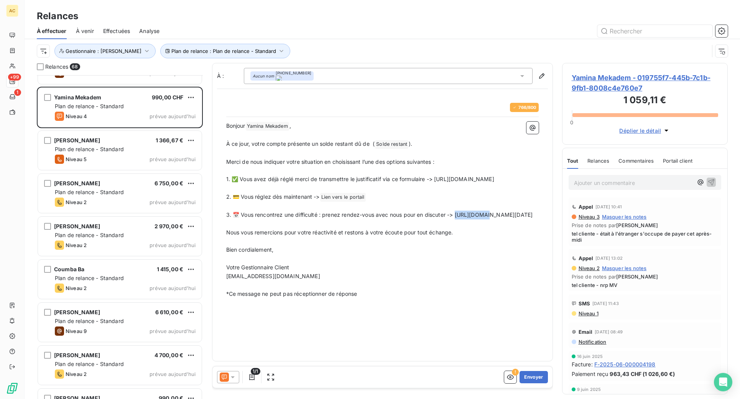
drag, startPoint x: 473, startPoint y: 233, endPoint x: 215, endPoint y: 230, distance: 258.7
click at [215, 230] on div "À : Aucun nom [PHONE_NUMBER] / 800 Bonjour Yamina Mekadem ﻿ , ﻿ À ce jour, votr…" at bounding box center [382, 212] width 341 height 298
click at [222, 232] on div "766 / 800 Bonjour Yamina Mekadem ﻿ , ﻿ À ce jour, votre compte présente un sold…" at bounding box center [383, 200] width 322 height 205
drag, startPoint x: 224, startPoint y: 233, endPoint x: 485, endPoint y: 233, distance: 260.6
click at [485, 233] on div "766 / 800 Bonjour Yamina Mekadem ﻿ , ﻿ À ce jour, votre compte présente un sold…" at bounding box center [383, 200] width 322 height 205
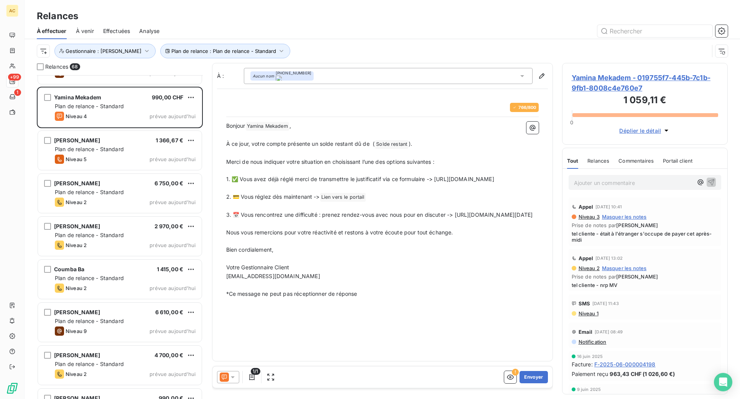
drag, startPoint x: 417, startPoint y: 233, endPoint x: 221, endPoint y: 232, distance: 195.8
click at [222, 232] on div "766 / 800 Bonjour Yamina Mekadem ﻿ , ﻿ À ce jour, votre compte présente un sold…" at bounding box center [383, 200] width 322 height 205
click at [537, 378] on button "Envoyer" at bounding box center [533, 377] width 28 height 12
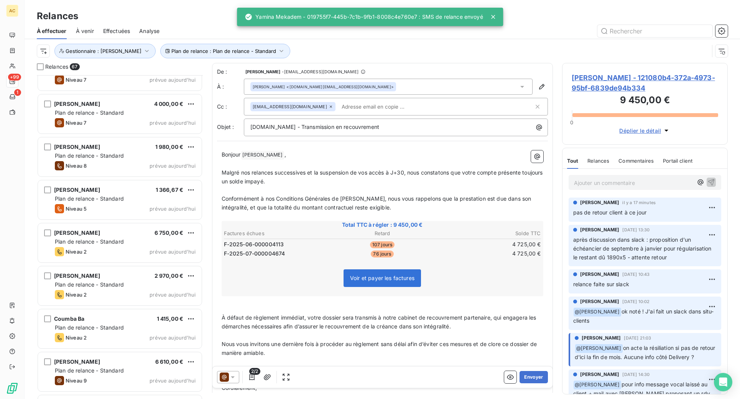
scroll to position [2221, 0]
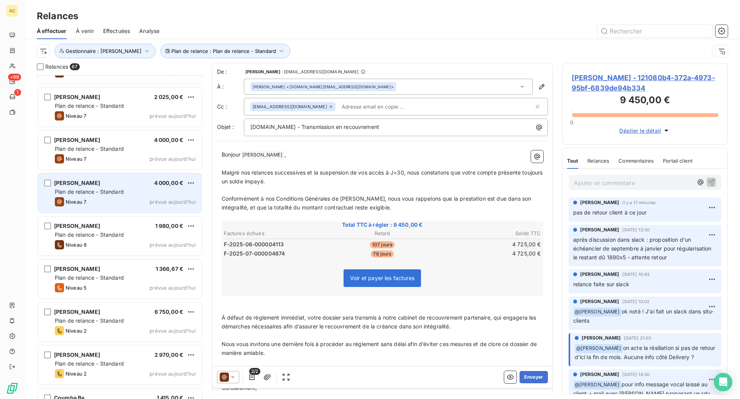
click at [114, 194] on span "Plan de relance - Standard" at bounding box center [89, 191] width 69 height 7
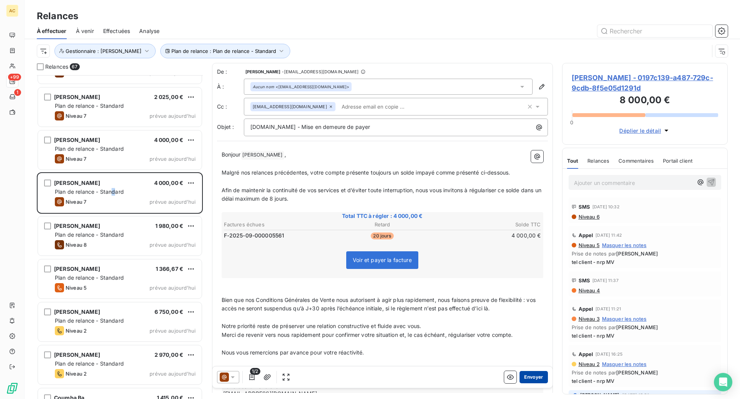
click at [529, 377] on button "Envoyer" at bounding box center [533, 377] width 28 height 12
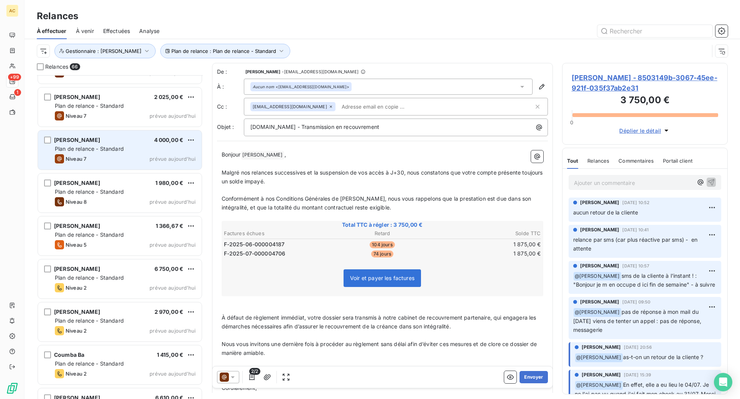
click at [113, 155] on div "Niveau 7 prévue [DATE]" at bounding box center [125, 158] width 141 height 9
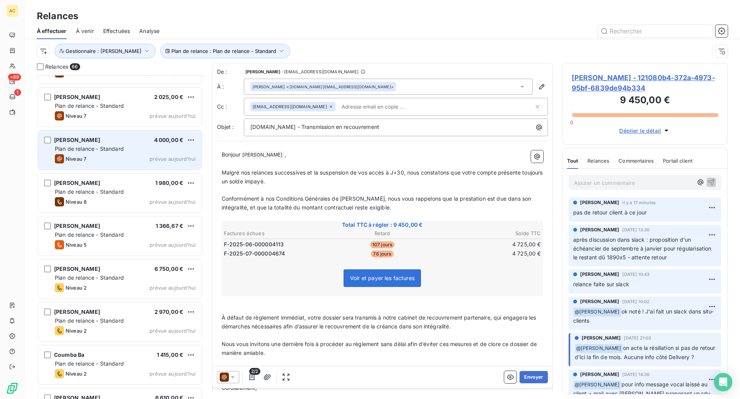
click at [131, 159] on div "Niveau 7 prévue [DATE]" at bounding box center [125, 158] width 141 height 9
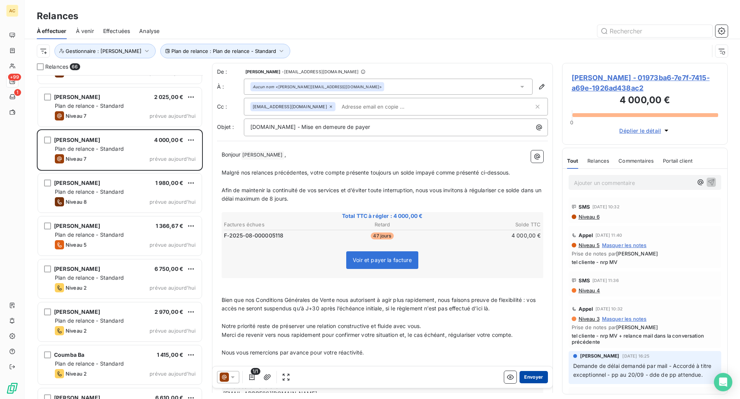
click at [530, 376] on button "Envoyer" at bounding box center [533, 377] width 28 height 12
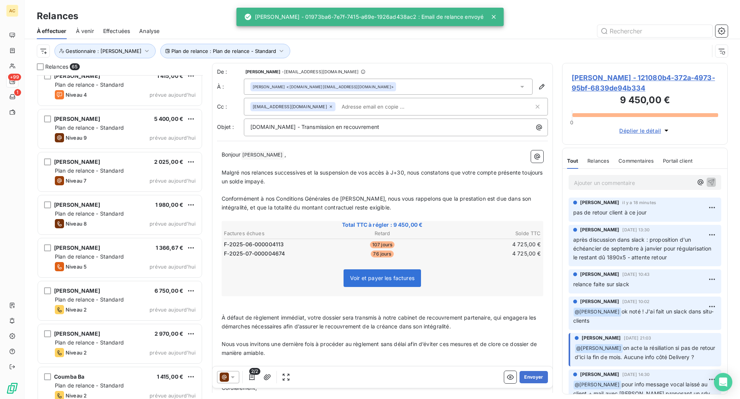
scroll to position [2148, 0]
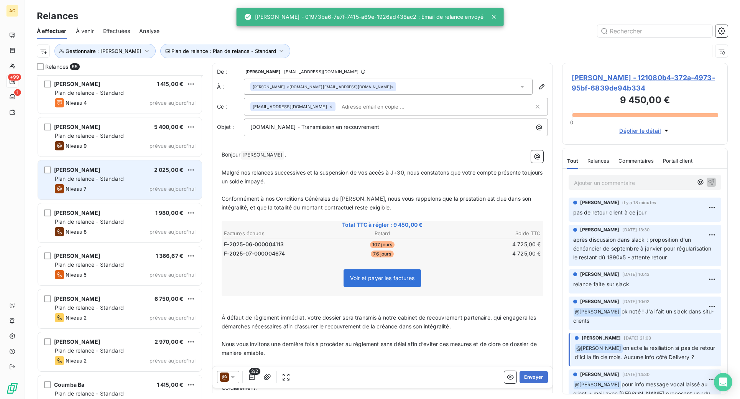
click at [129, 182] on div "[PERSON_NAME] 2 025,00 € Plan de relance - Standard Niveau 7 prévue [DATE]" at bounding box center [120, 179] width 164 height 39
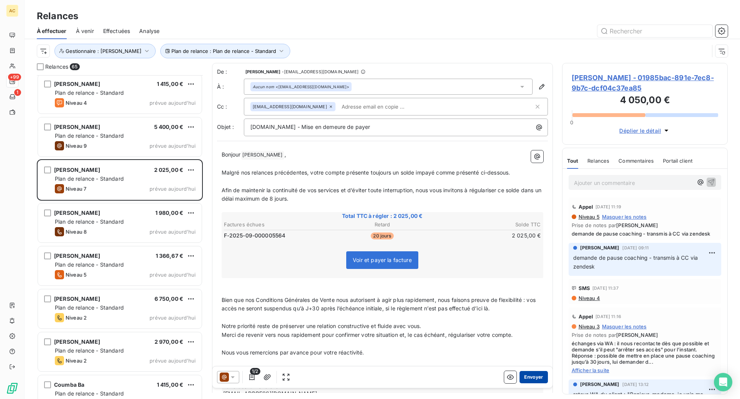
click at [532, 378] on button "Envoyer" at bounding box center [533, 377] width 28 height 12
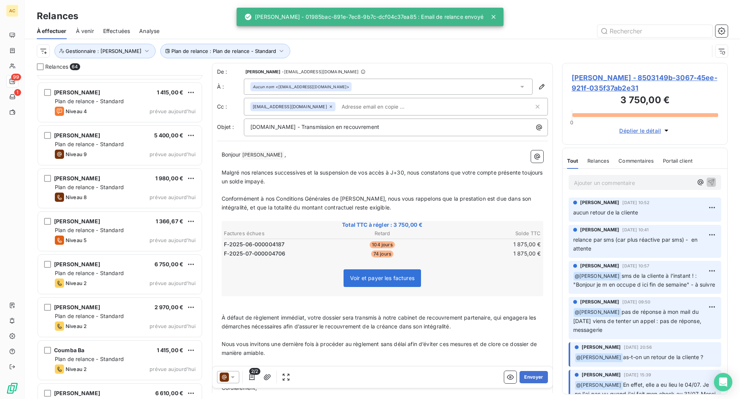
scroll to position [2131, 0]
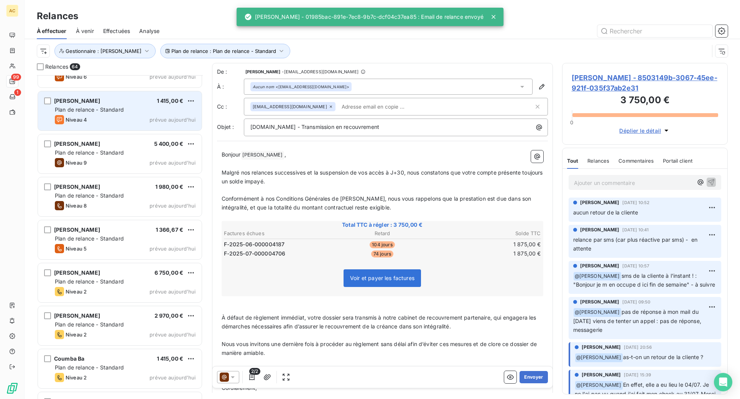
click at [94, 110] on span "Plan de relance - Standard" at bounding box center [89, 109] width 69 height 7
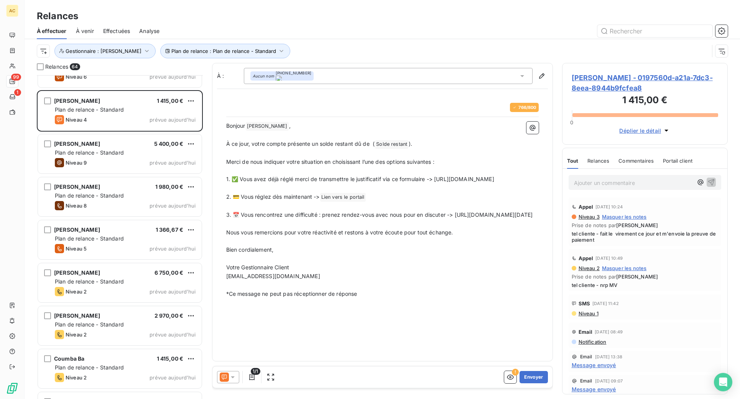
drag, startPoint x: 227, startPoint y: 233, endPoint x: 449, endPoint y: 233, distance: 221.5
click at [447, 234] on div "766 / 800 Bonjour [PERSON_NAME] ﻿ , ﻿ À ce jour, votre compte présente un solde…" at bounding box center [383, 200] width 322 height 205
drag, startPoint x: 474, startPoint y: 233, endPoint x: 243, endPoint y: 233, distance: 230.3
click at [207, 235] on div "Relances 64 [PERSON_NAME] 3 300,00 € Plan de relance - Standard Niveau 2 prévue…" at bounding box center [382, 231] width 715 height 336
click at [534, 379] on button "Envoyer" at bounding box center [533, 377] width 28 height 12
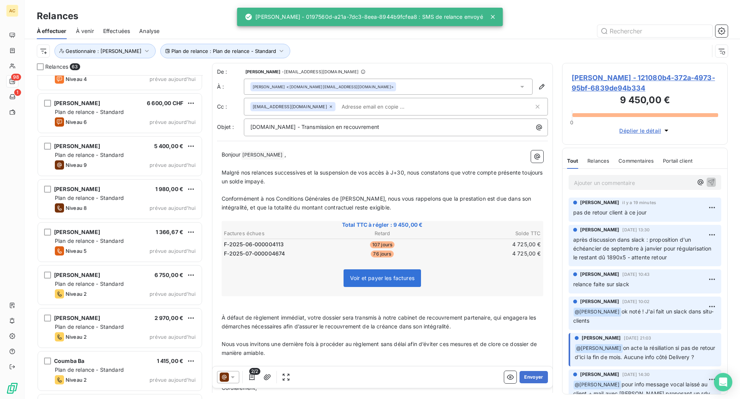
scroll to position [2085, 0]
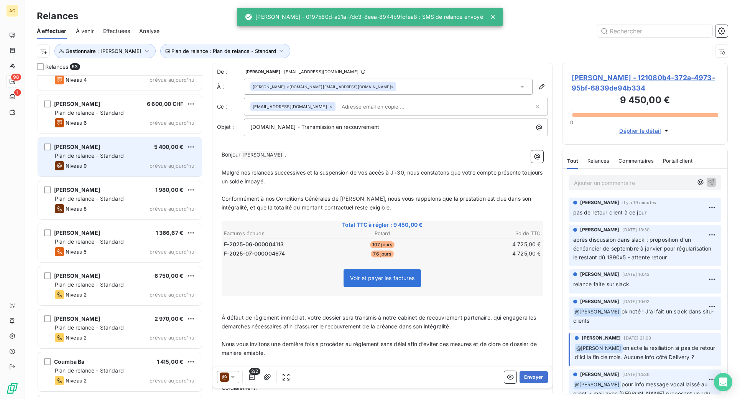
click at [151, 161] on div "Niveau 9 prévue [DATE]" at bounding box center [125, 165] width 141 height 9
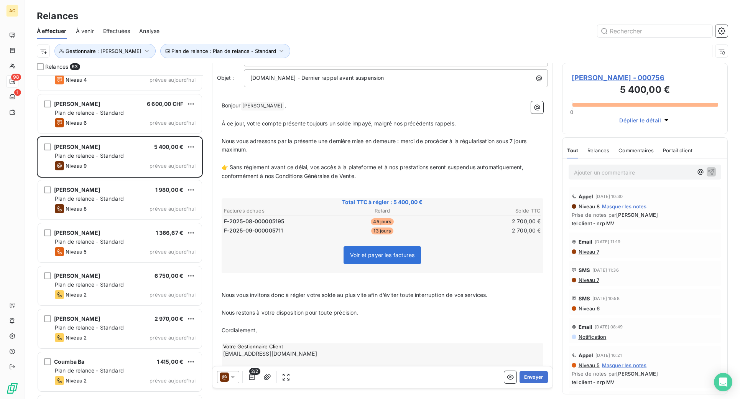
scroll to position [65, 0]
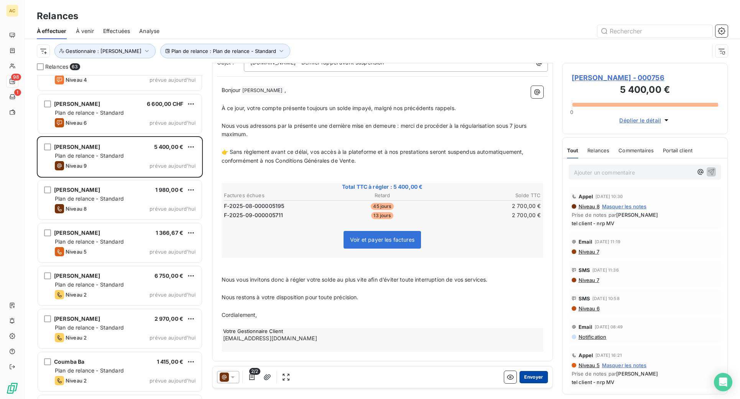
click at [530, 374] on button "Envoyer" at bounding box center [533, 377] width 28 height 12
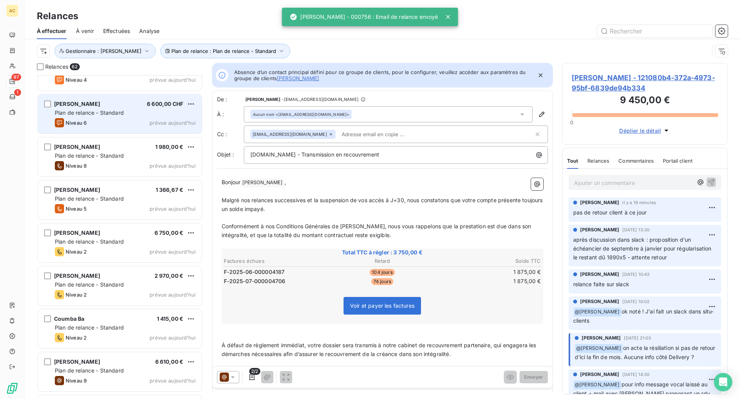
click at [122, 124] on div "Niveau 6 prévue [DATE]" at bounding box center [125, 122] width 141 height 9
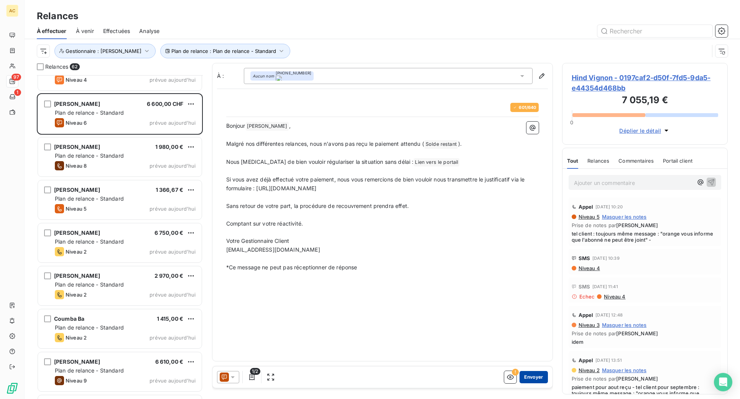
click at [536, 377] on button "Envoyer" at bounding box center [533, 377] width 28 height 12
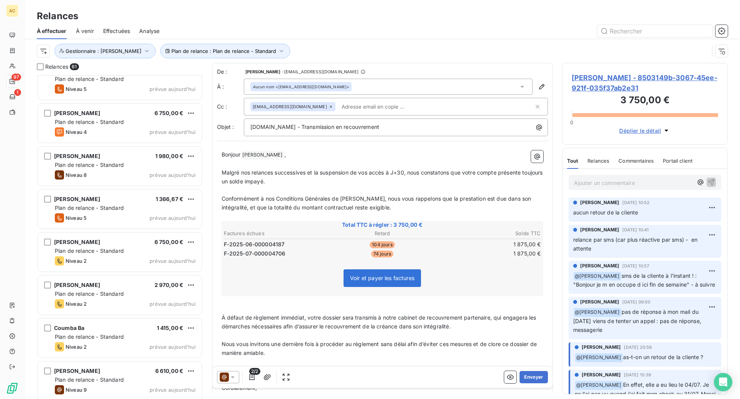
scroll to position [1974, 0]
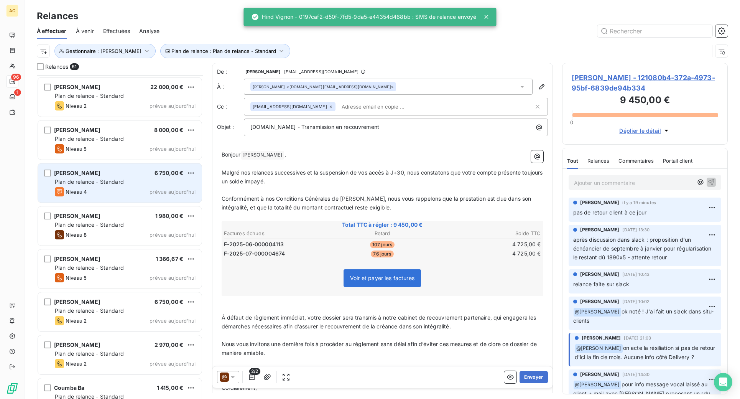
click at [119, 187] on div "Niveau 4 prévue aujourd’hui" at bounding box center [125, 191] width 141 height 9
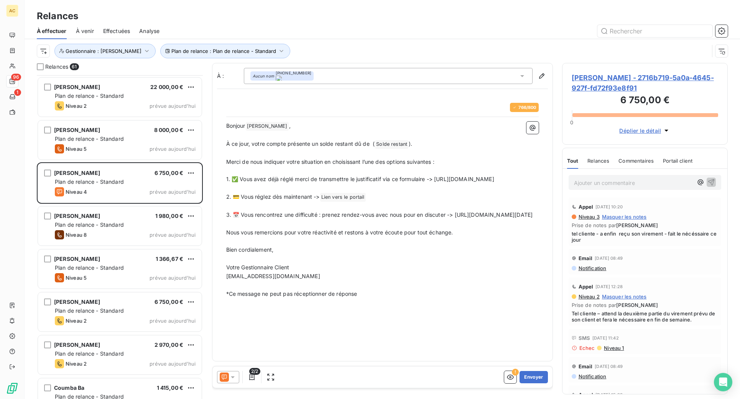
drag, startPoint x: 483, startPoint y: 235, endPoint x: 225, endPoint y: 233, distance: 257.9
click at [225, 233] on div "766 / 800 Bonjour [PERSON_NAME] ﻿ , ﻿ À ce jour, votre compte présente un solde…" at bounding box center [383, 200] width 322 height 205
click at [533, 376] on button "Envoyer" at bounding box center [533, 377] width 28 height 12
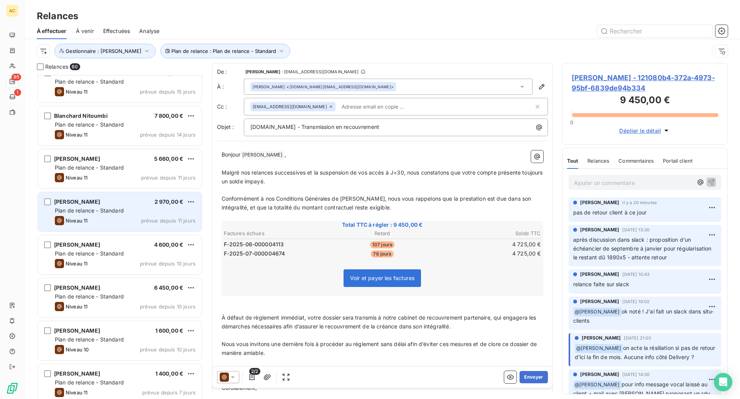
scroll to position [980, 0]
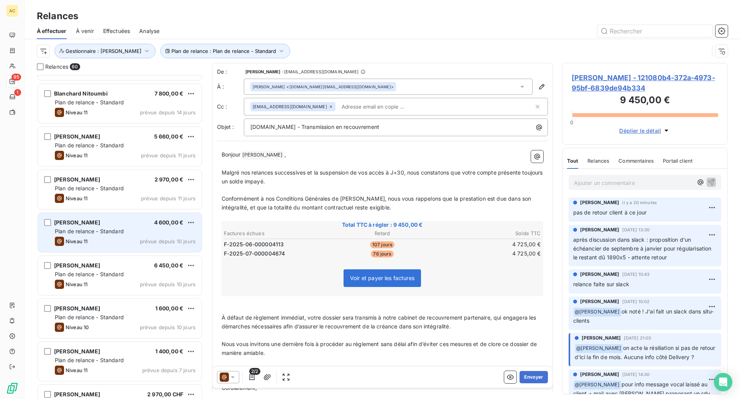
click at [118, 228] on span "Plan de relance - Standard" at bounding box center [89, 231] width 69 height 7
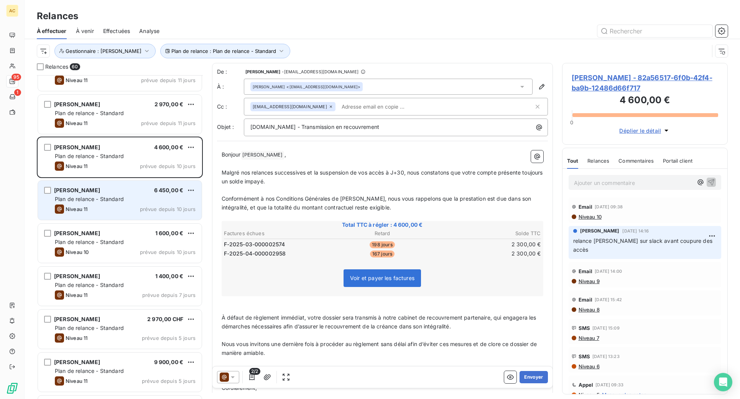
scroll to position [1060, 0]
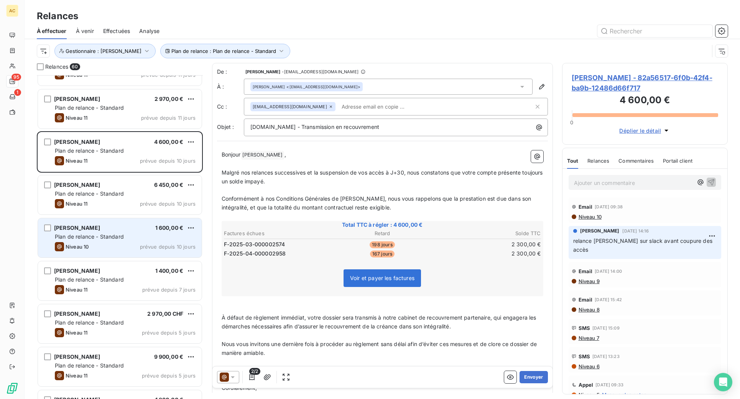
click at [121, 247] on div "Niveau 10 prévue depuis 10 jours" at bounding box center [125, 246] width 141 height 9
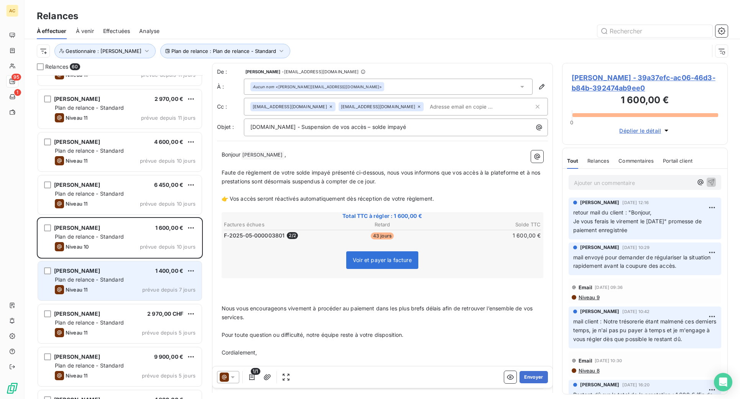
click at [125, 278] on div "Plan de relance - Standard" at bounding box center [125, 280] width 141 height 8
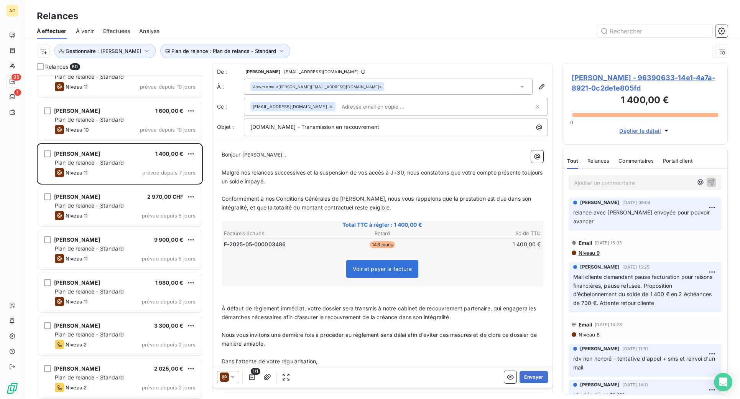
scroll to position [1190, 0]
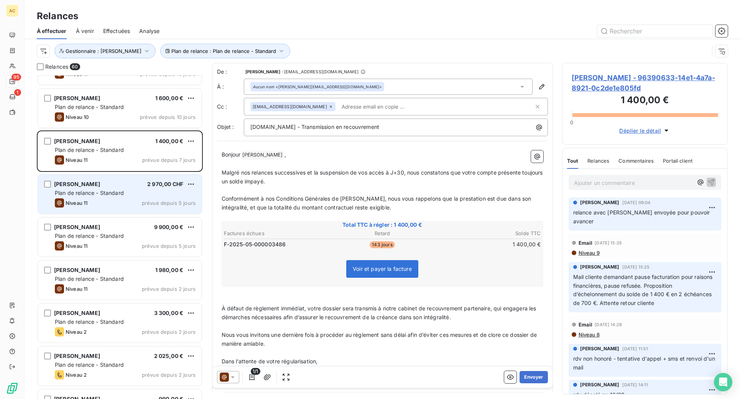
click at [129, 197] on div "[PERSON_NAME] 2 970,00 CHF Plan de relance - Standard Niveau 11 prévue depuis 5…" at bounding box center [120, 193] width 164 height 39
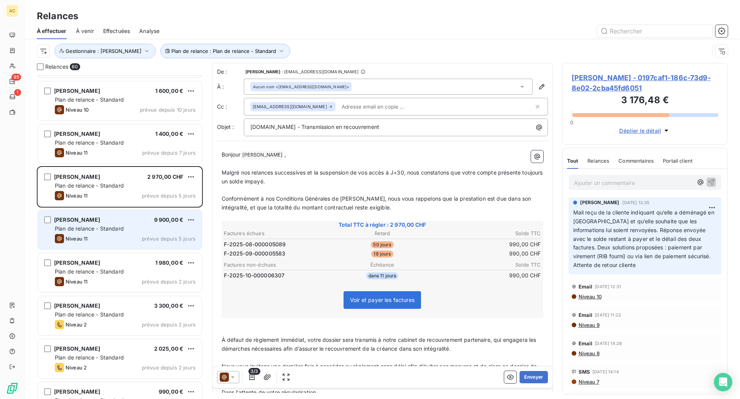
scroll to position [1208, 0]
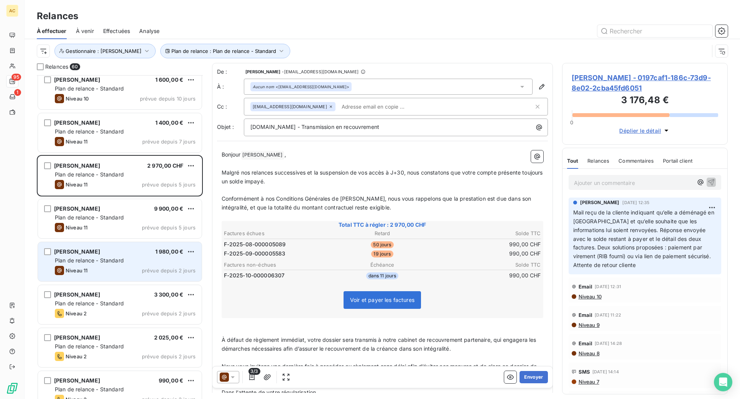
click at [125, 263] on div "Plan de relance - Standard" at bounding box center [125, 260] width 141 height 8
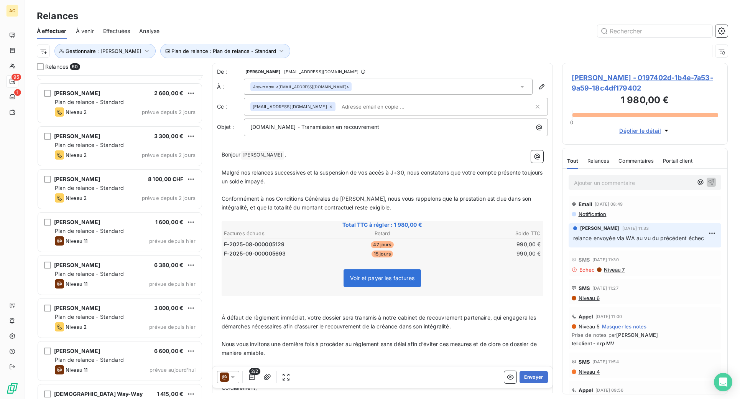
scroll to position [1636, 0]
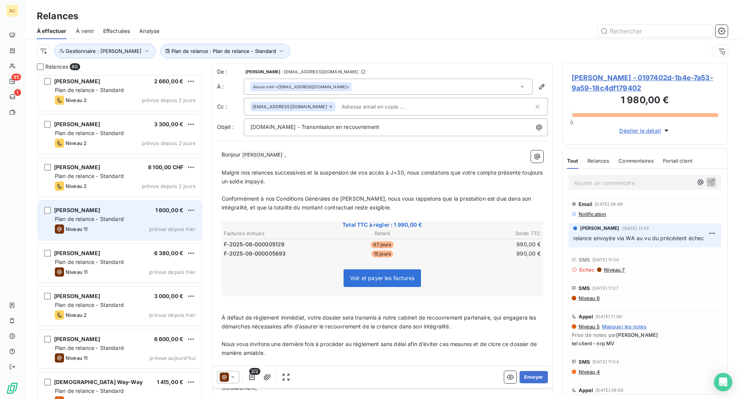
click at [131, 218] on div "Plan de relance - Standard" at bounding box center [125, 219] width 141 height 8
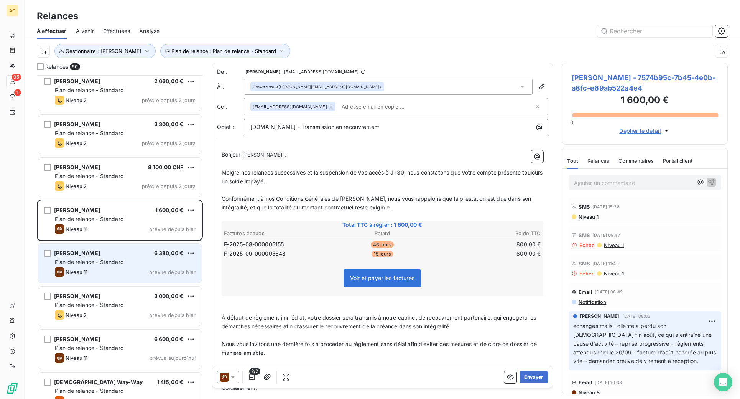
click at [129, 260] on div "Plan de relance - Standard" at bounding box center [125, 262] width 141 height 8
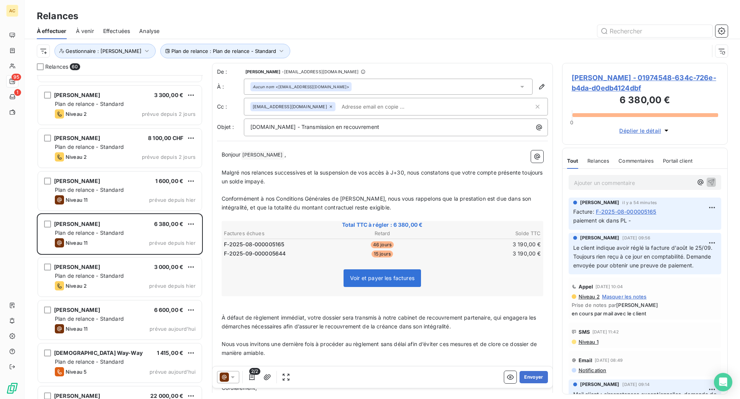
scroll to position [1720, 0]
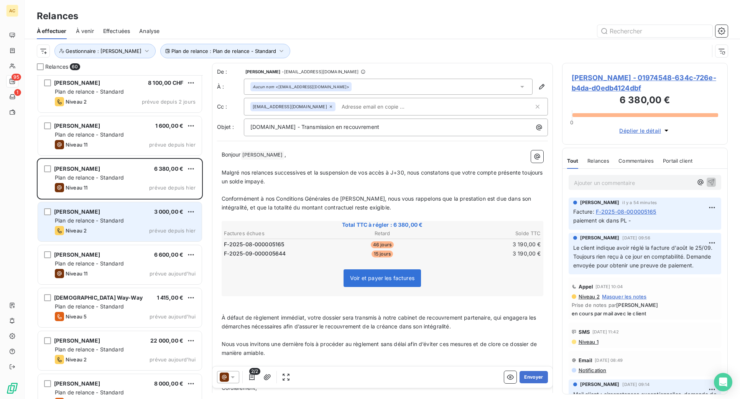
click at [128, 219] on div "Plan de relance - Standard" at bounding box center [125, 221] width 141 height 8
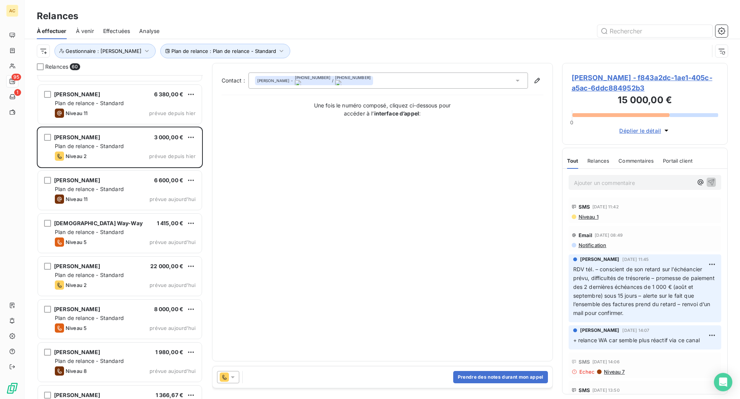
scroll to position [1861, 0]
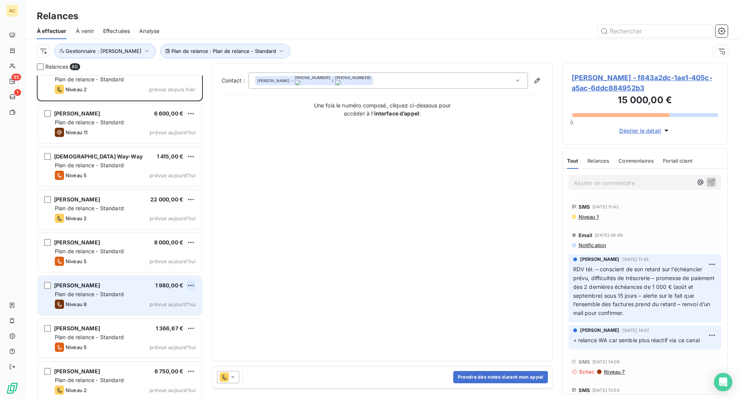
click at [191, 286] on html "AC 95 1 Relances À effectuer À venir Effectuées Analyse Plan de relance : Plan …" at bounding box center [370, 199] width 740 height 399
click at [178, 300] on div "Replanifier cette action" at bounding box center [157, 300] width 69 height 12
select select "9"
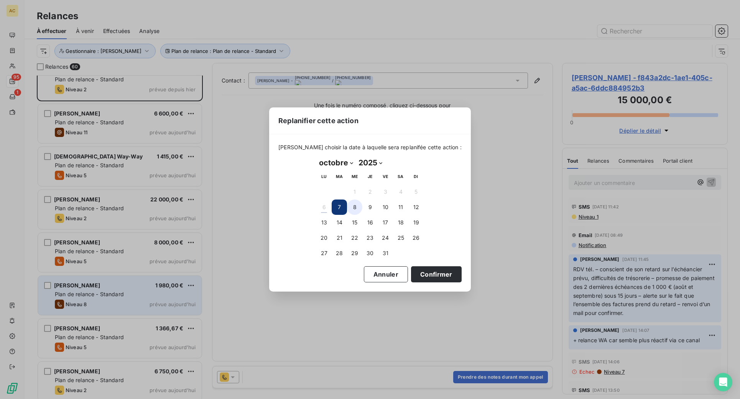
click at [356, 207] on button "8" at bounding box center [354, 206] width 15 height 15
click at [420, 272] on button "Confirmer" at bounding box center [436, 274] width 51 height 16
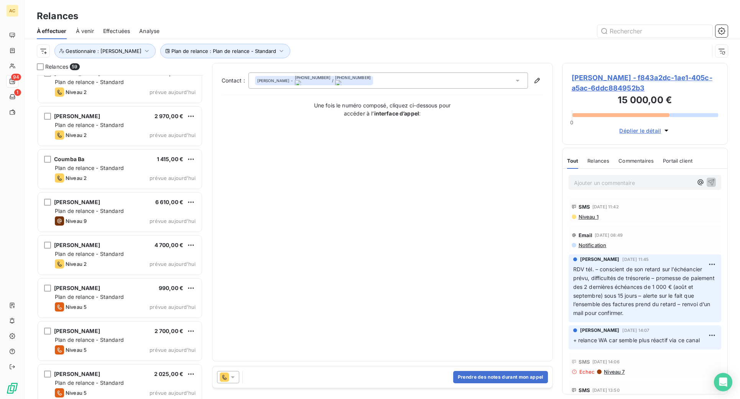
scroll to position [2110, 0]
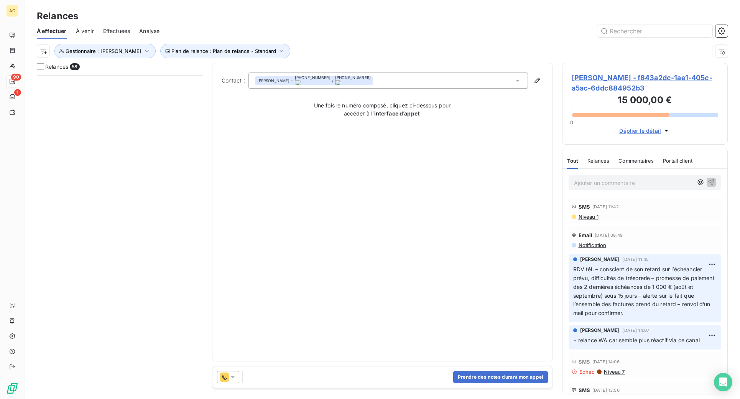
scroll to position [318, 160]
